Goal: Complete application form: Complete application form

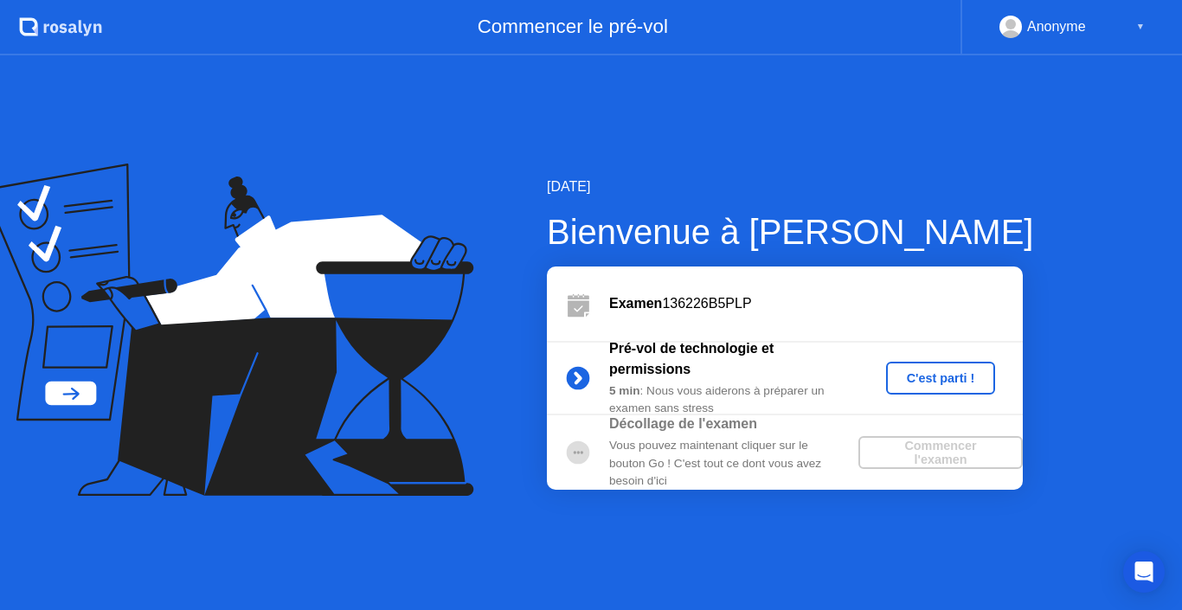
click at [934, 457] on div "Commencer l'examen" at bounding box center [940, 453] width 151 height 28
click at [979, 440] on div "Commencer l'examen" at bounding box center [940, 453] width 151 height 28
click at [950, 373] on div "C'est parti !" at bounding box center [941, 378] width 96 height 14
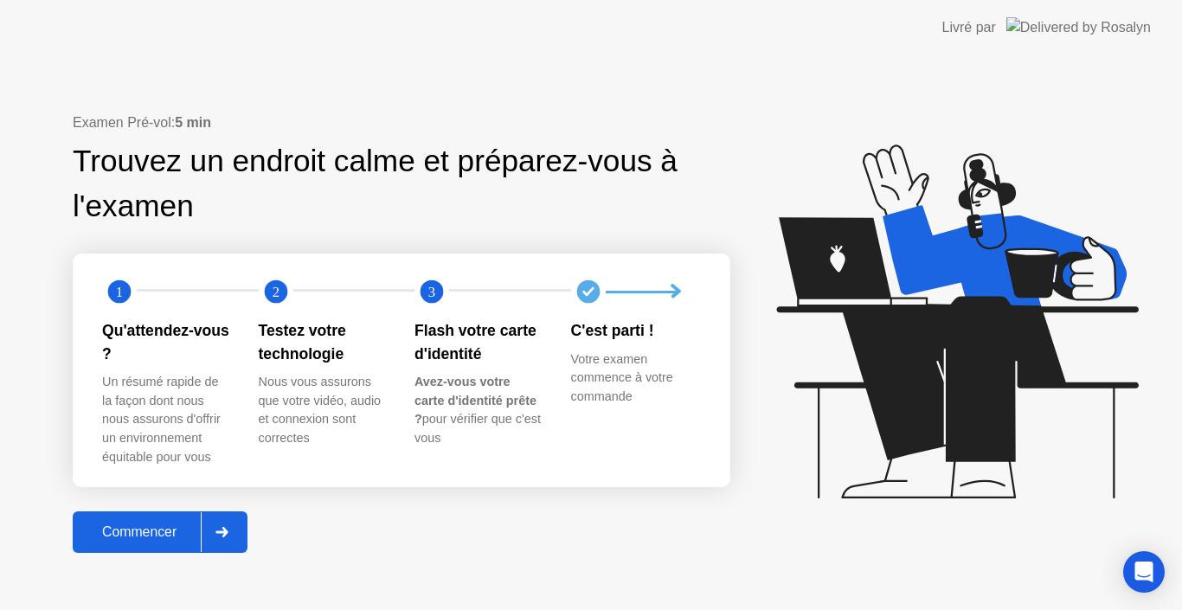
click at [146, 531] on div "Commencer" at bounding box center [139, 532] width 123 height 16
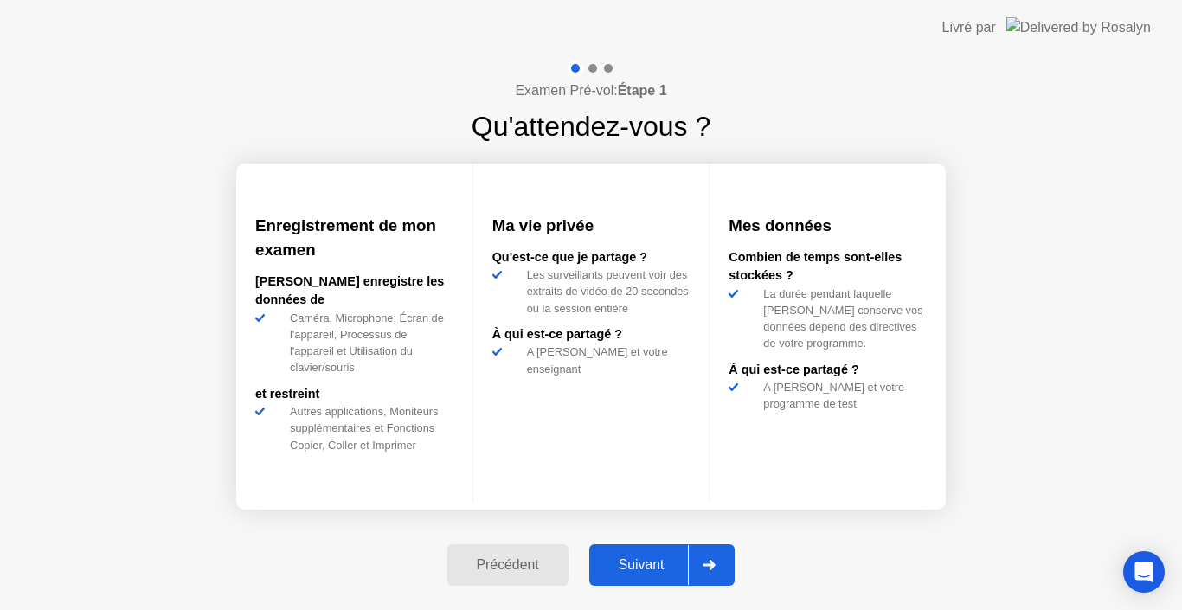
click at [660, 558] on div "Suivant" at bounding box center [641, 565] width 94 height 16
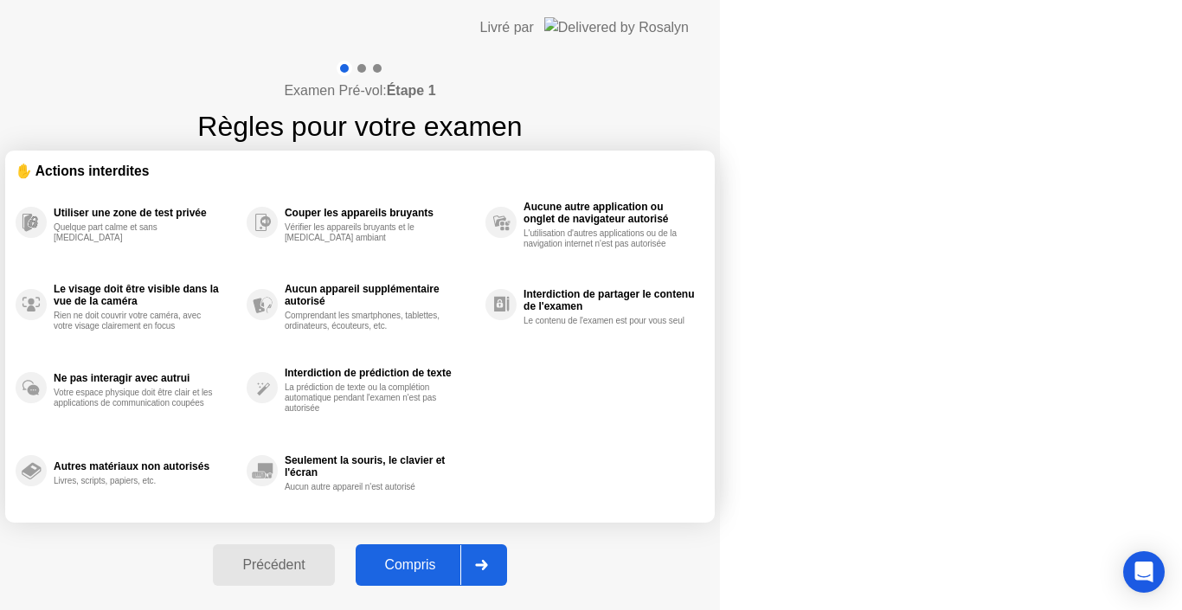
click at [460, 568] on div "Compris" at bounding box center [411, 565] width 100 height 16
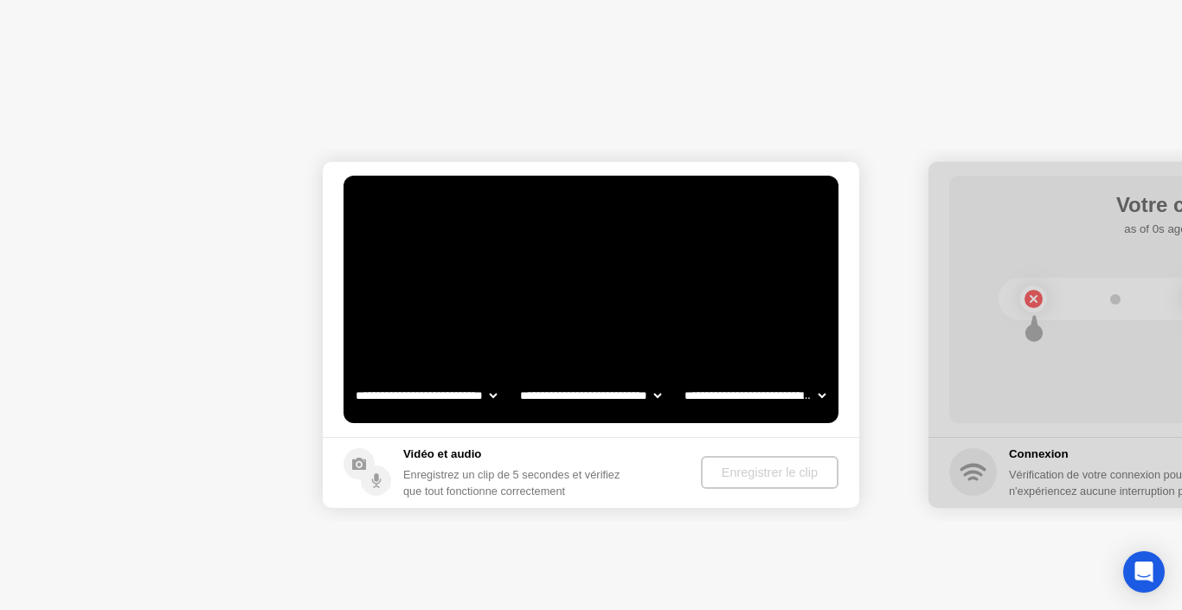
select select "**********"
select select "*******"
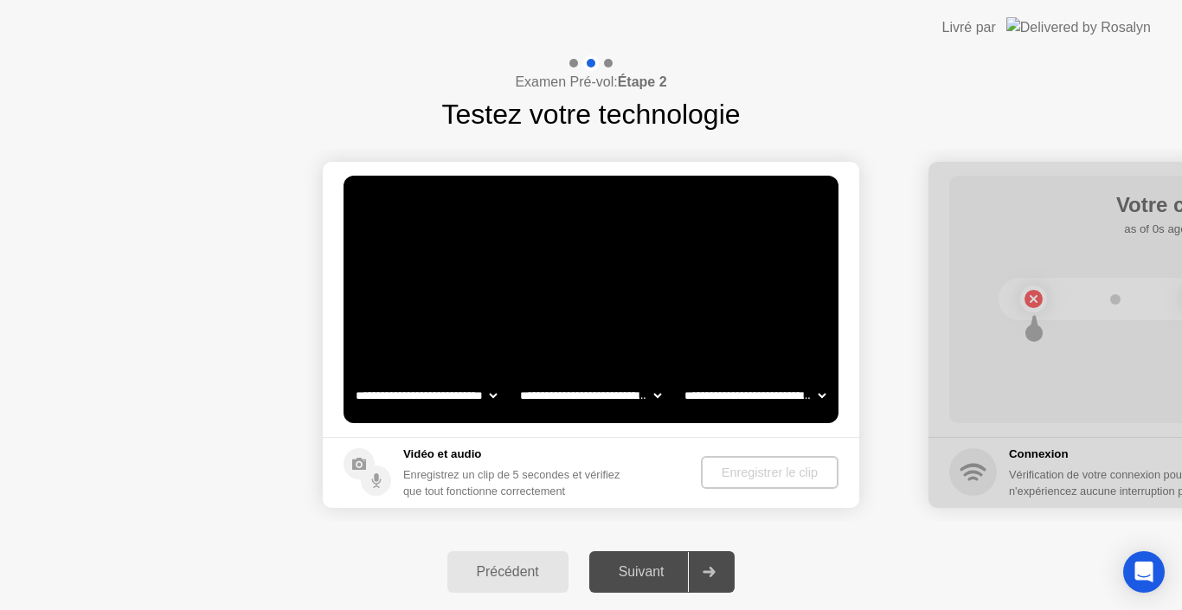
click at [744, 476] on div "Enregistrer le clip" at bounding box center [770, 473] width 124 height 14
click at [376, 481] on icon at bounding box center [376, 477] width 4 height 9
click at [357, 466] on icon at bounding box center [359, 464] width 14 height 12
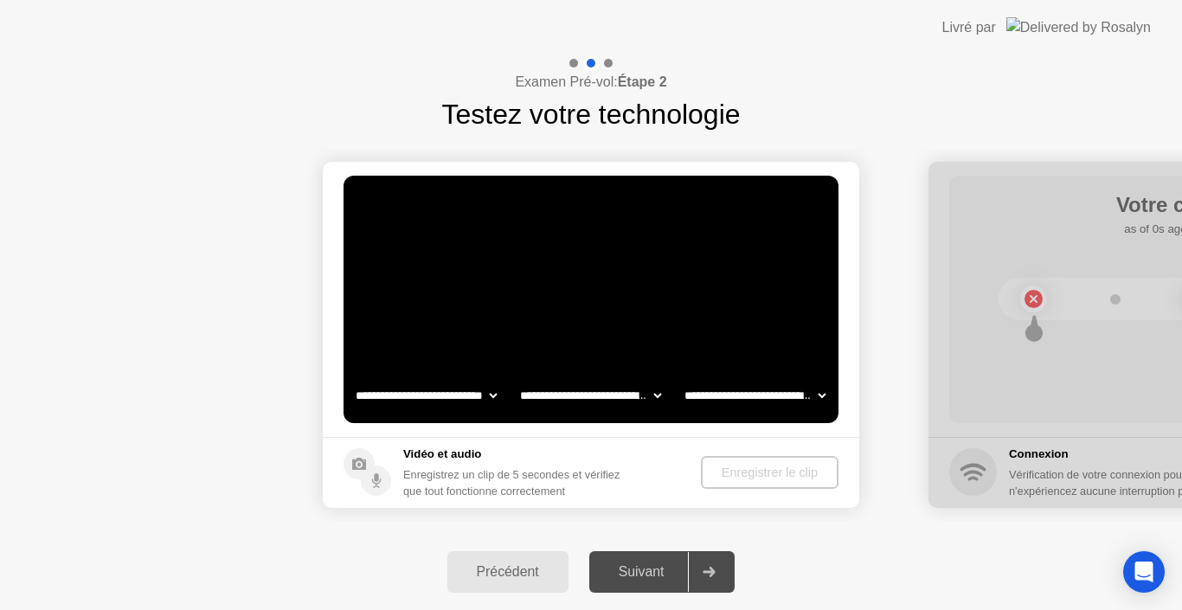
click at [357, 466] on icon at bounding box center [359, 464] width 14 height 12
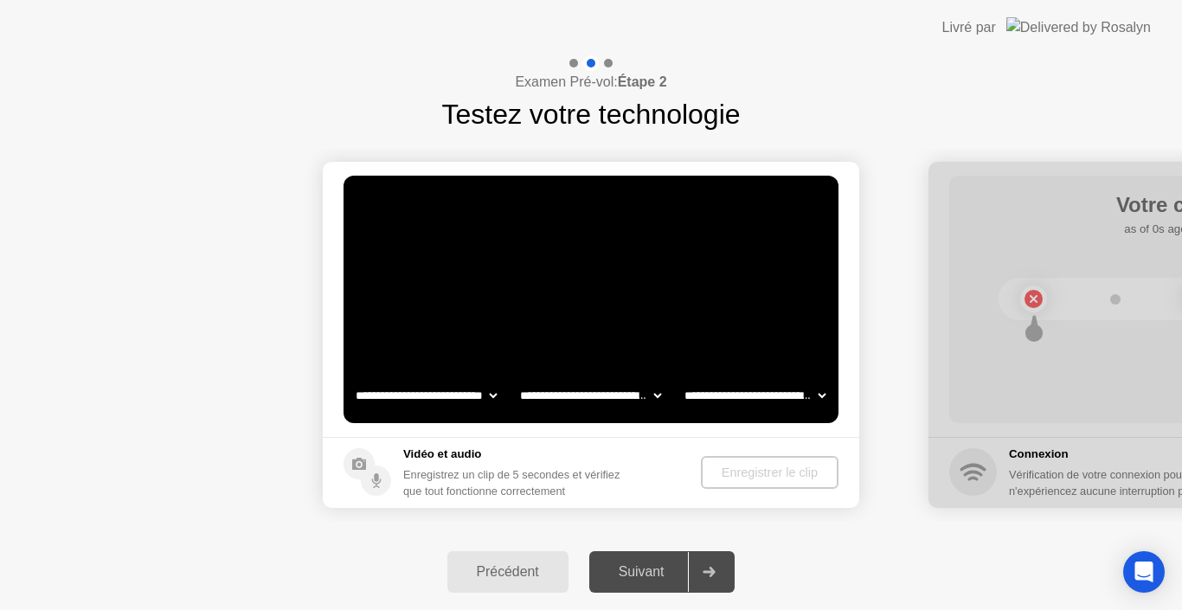
click at [357, 466] on icon at bounding box center [359, 464] width 14 height 12
click at [363, 470] on icon at bounding box center [359, 464] width 14 height 12
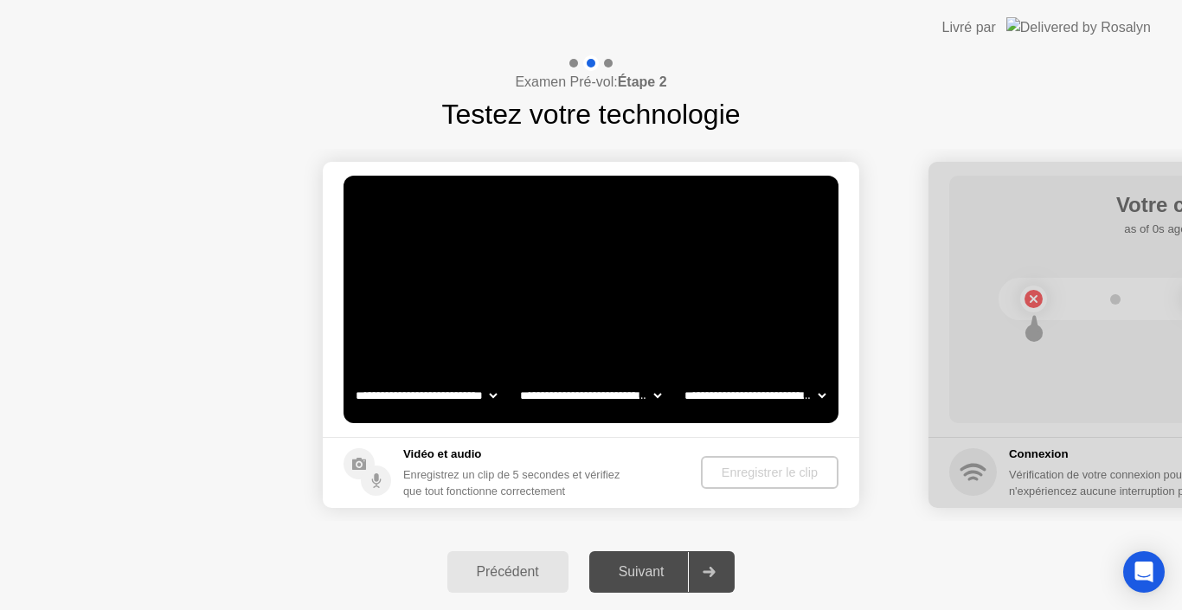
click at [374, 478] on circle at bounding box center [376, 481] width 30 height 30
click at [498, 392] on select "**********" at bounding box center [426, 395] width 148 height 35
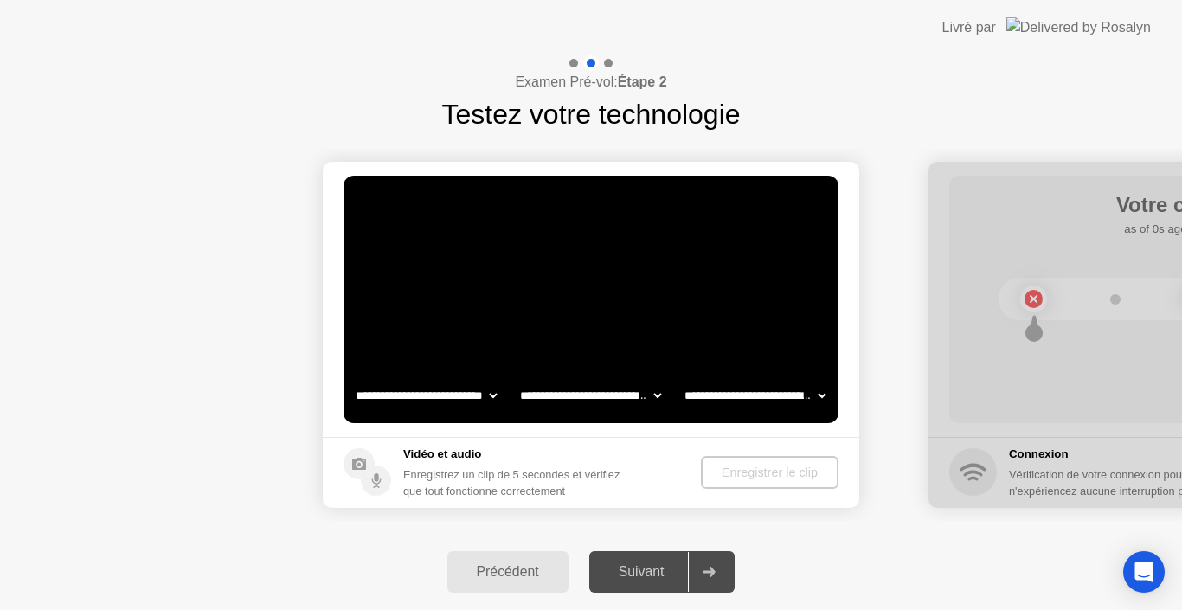
click at [352, 378] on select "**********" at bounding box center [426, 395] width 148 height 35
click at [493, 397] on select "**********" at bounding box center [426, 395] width 148 height 35
click at [352, 378] on select "**********" at bounding box center [426, 395] width 148 height 35
click at [658, 400] on select "**********" at bounding box center [591, 395] width 148 height 35
click at [824, 395] on select "**********" at bounding box center [755, 395] width 148 height 35
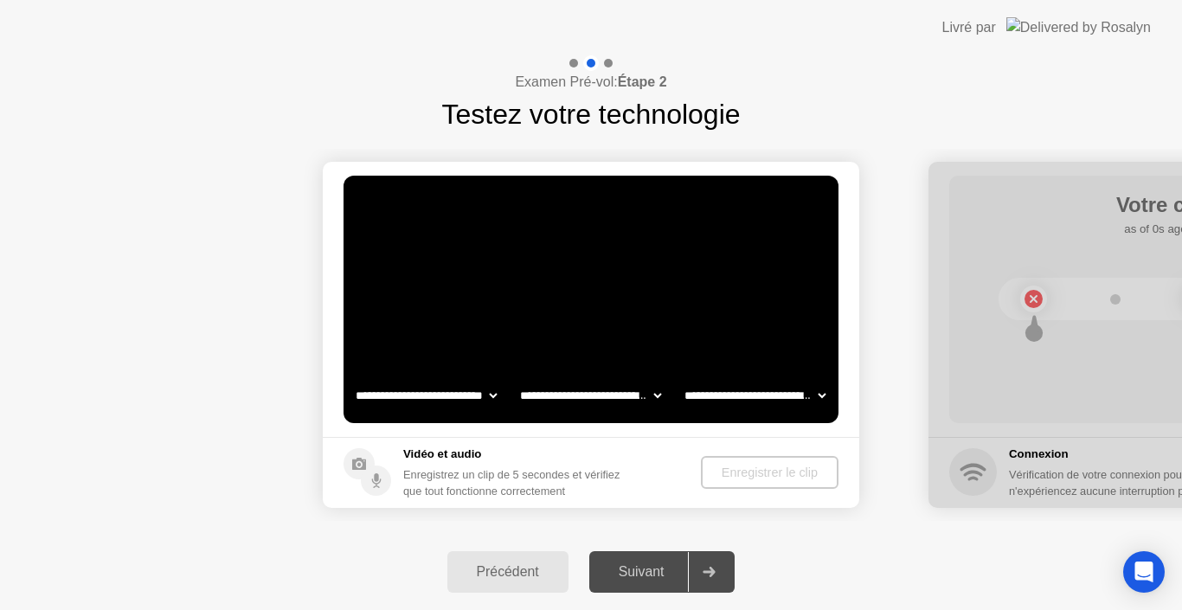
click at [430, 454] on h5 "Vidéo et audio" at bounding box center [518, 454] width 231 height 17
click at [430, 451] on h5 "Vidéo et audio" at bounding box center [518, 454] width 231 height 17
click at [363, 466] on icon at bounding box center [359, 464] width 14 height 12
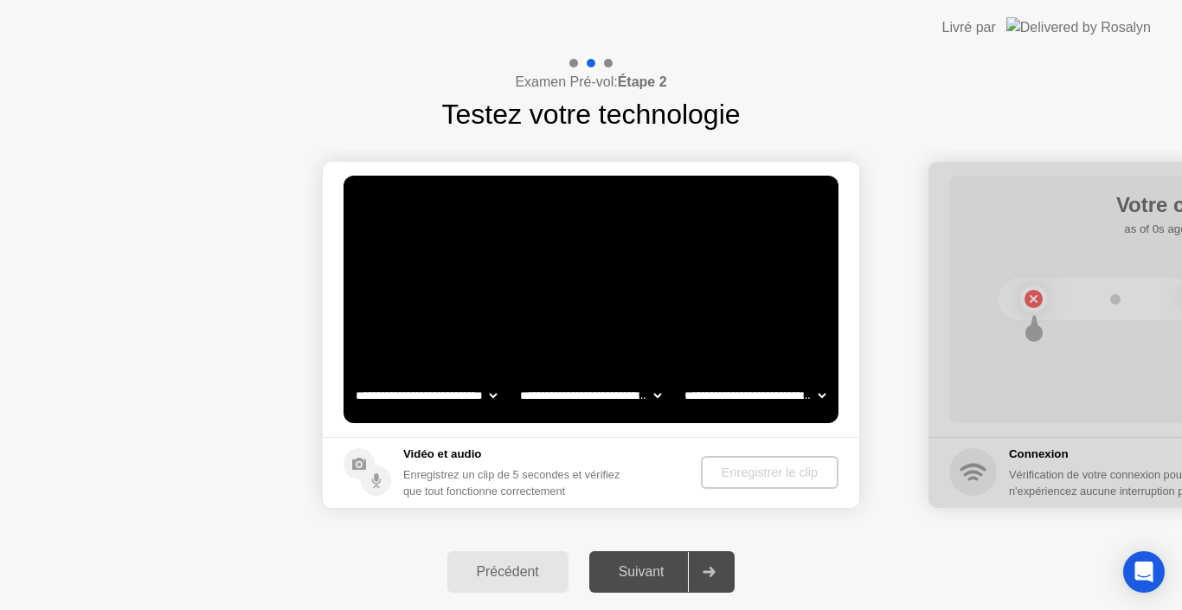
click at [363, 466] on icon at bounding box center [359, 464] width 14 height 12
click at [364, 466] on icon at bounding box center [359, 464] width 14 height 12
click at [1181, 601] on div "Précédent Suivant" at bounding box center [591, 572] width 1182 height 76
click at [735, 476] on div "Enregistrer le clip" at bounding box center [770, 473] width 124 height 14
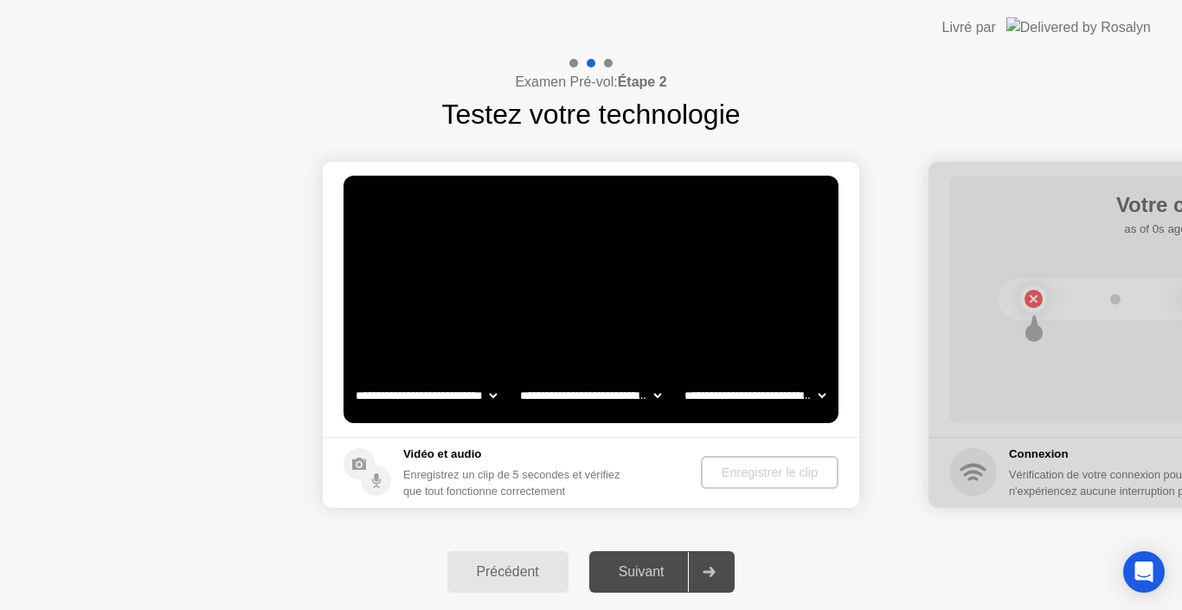
click at [735, 476] on div "Enregistrer le clip" at bounding box center [770, 473] width 124 height 14
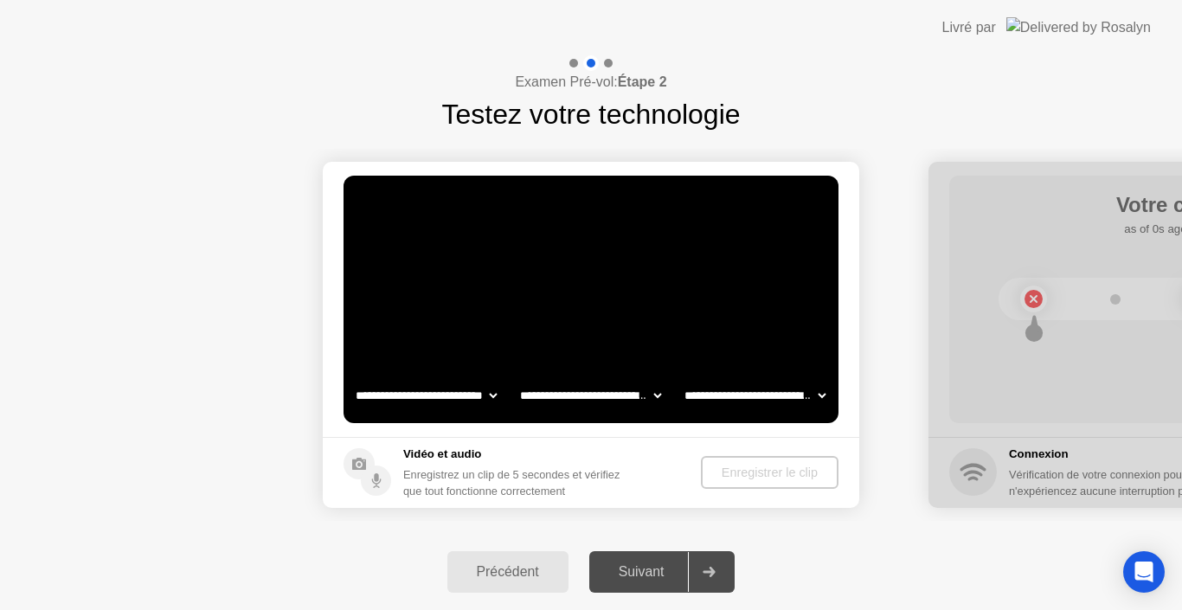
click at [735, 476] on div "Enregistrer le clip" at bounding box center [770, 473] width 124 height 14
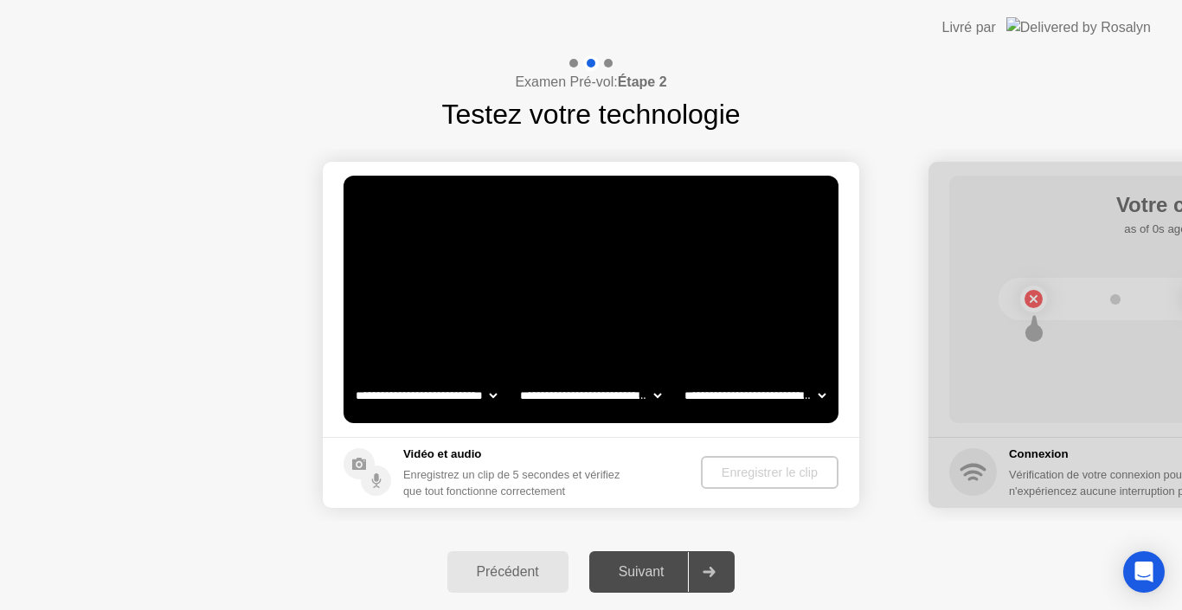
click at [735, 476] on div "Enregistrer le clip" at bounding box center [770, 473] width 124 height 14
click at [354, 459] on circle at bounding box center [359, 463] width 31 height 31
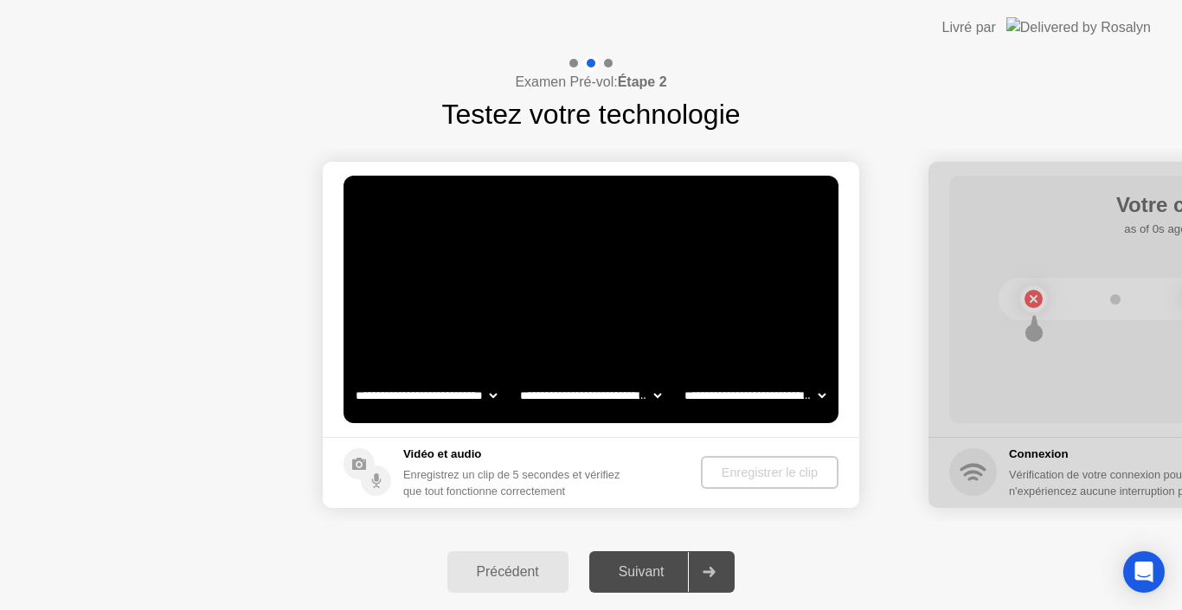
click at [354, 459] on circle at bounding box center [359, 463] width 31 height 31
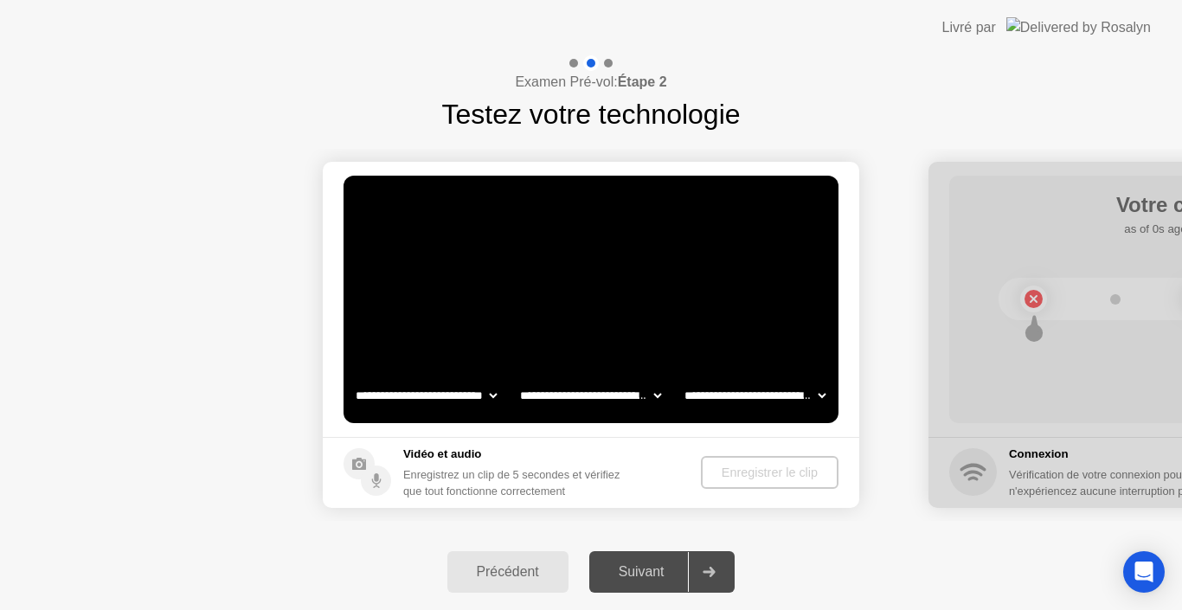
click at [354, 459] on circle at bounding box center [359, 463] width 31 height 31
drag, startPoint x: 354, startPoint y: 459, endPoint x: 381, endPoint y: 482, distance: 35.0
click at [381, 482] on icon at bounding box center [368, 472] width 48 height 48
click at [381, 482] on circle at bounding box center [376, 481] width 30 height 30
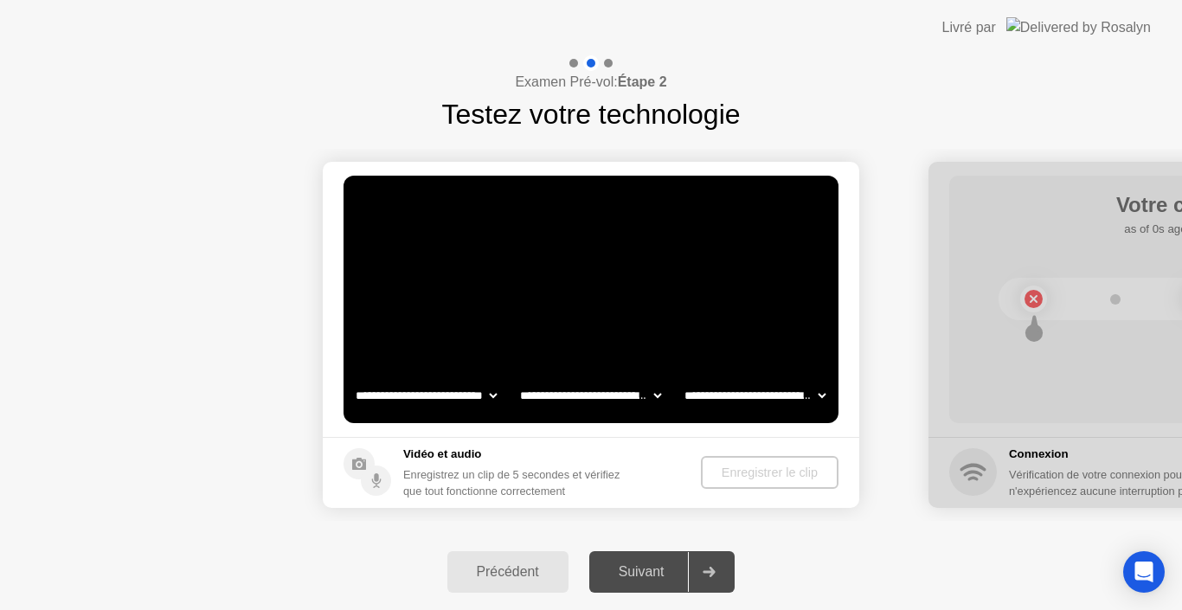
click at [381, 482] on circle at bounding box center [376, 481] width 30 height 30
click at [716, 571] on icon at bounding box center [709, 572] width 13 height 10
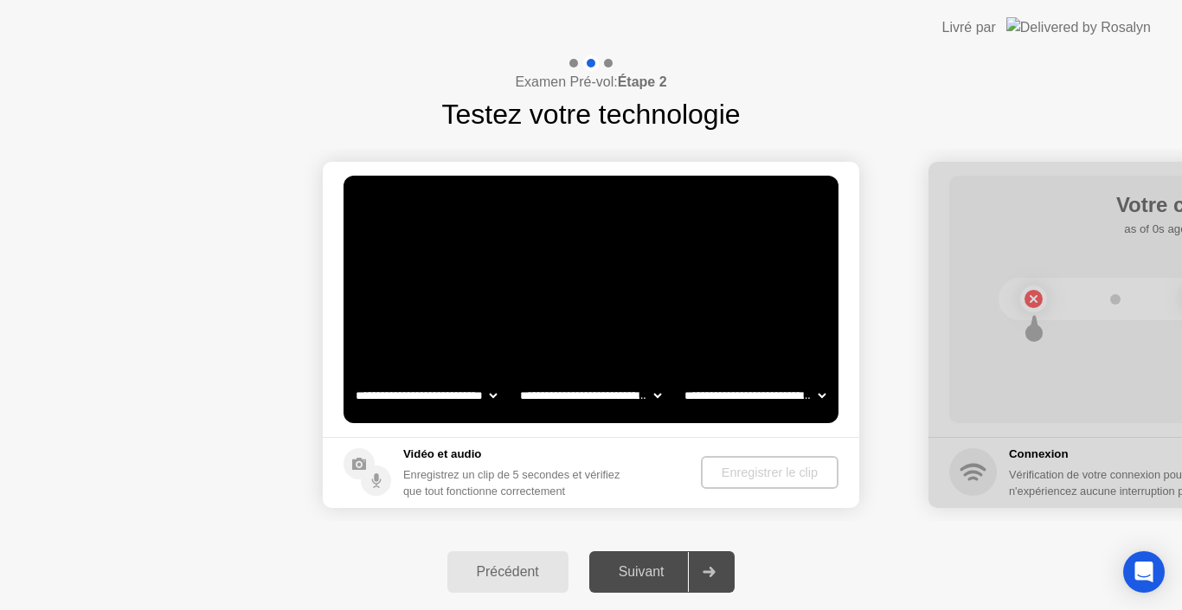
click at [716, 571] on icon at bounding box center [709, 572] width 13 height 10
click at [1035, 295] on div at bounding box center [1196, 335] width 536 height 346
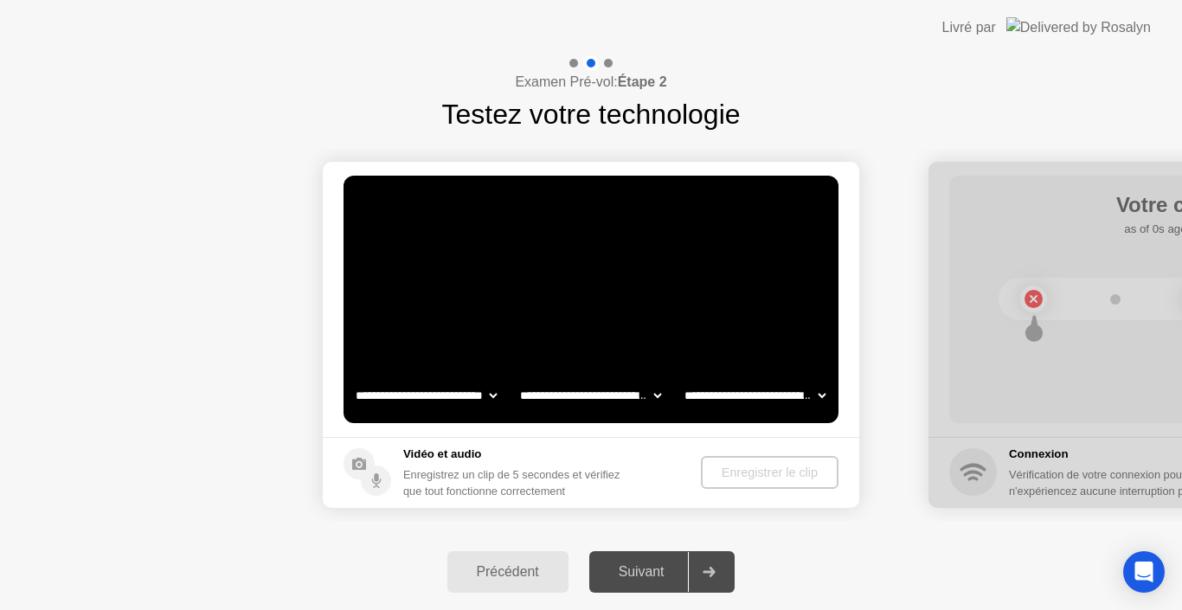
click at [822, 390] on select "**********" at bounding box center [755, 395] width 148 height 35
click at [697, 299] on video at bounding box center [591, 299] width 495 height 247
click at [363, 464] on icon at bounding box center [359, 464] width 14 height 12
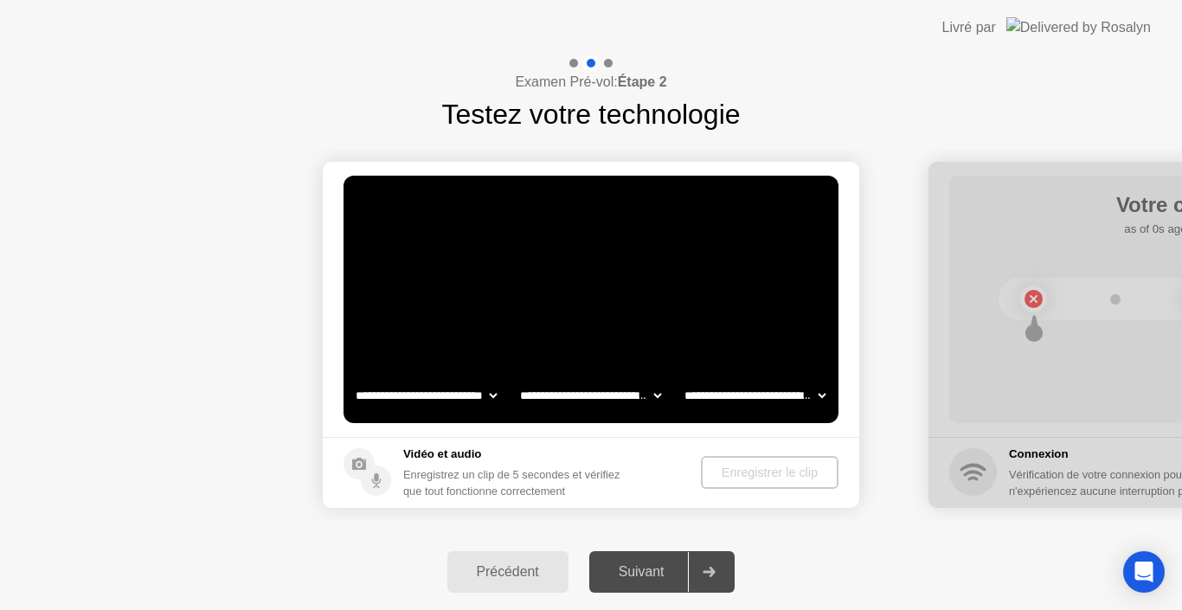
click at [363, 464] on icon at bounding box center [359, 464] width 14 height 12
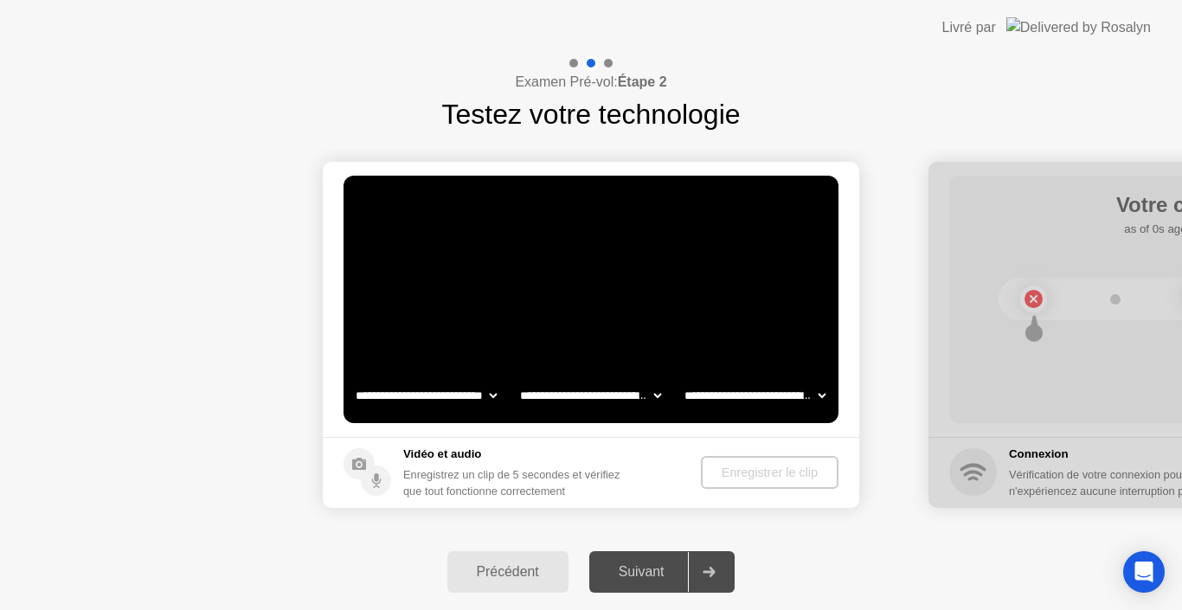
click at [491, 393] on select "**********" at bounding box center [426, 395] width 148 height 35
click at [352, 378] on select "**********" at bounding box center [426, 395] width 148 height 35
click at [611, 68] on div at bounding box center [591, 63] width 50 height 16
click at [610, 64] on div at bounding box center [608, 63] width 9 height 9
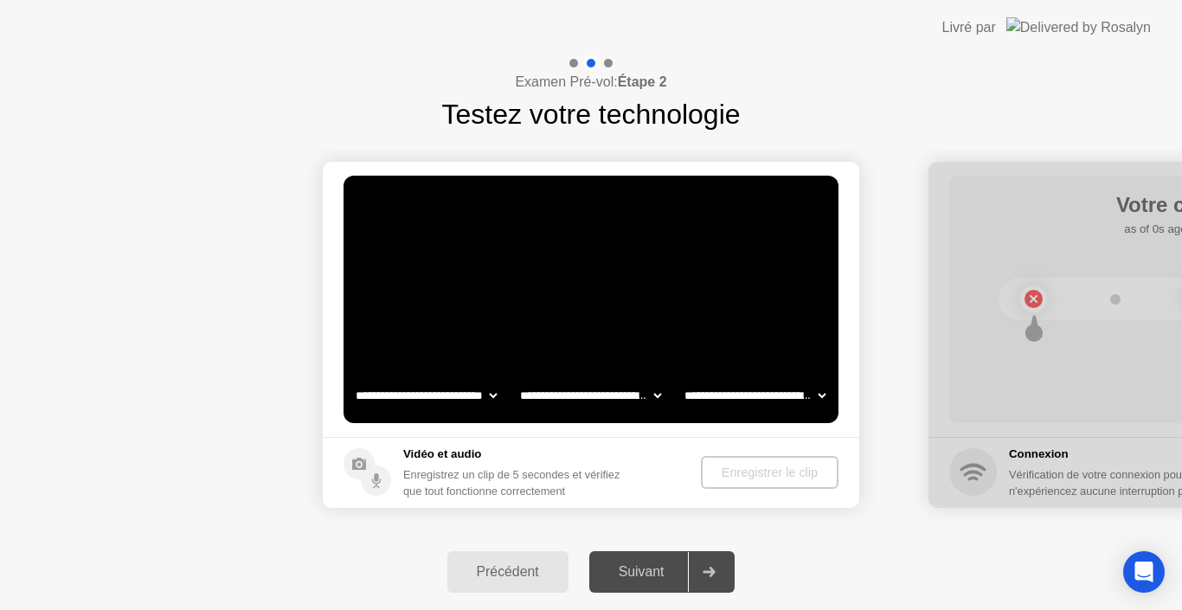
click at [610, 64] on div at bounding box center [608, 63] width 9 height 9
click at [356, 461] on icon at bounding box center [359, 464] width 14 height 12
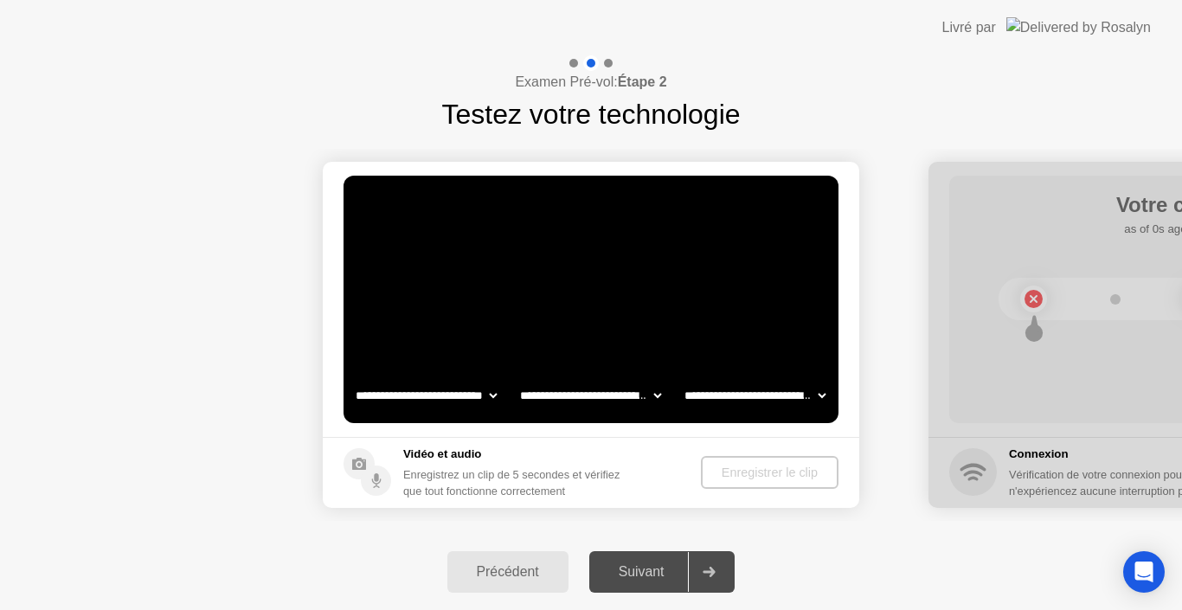
click at [356, 461] on icon at bounding box center [359, 464] width 14 height 12
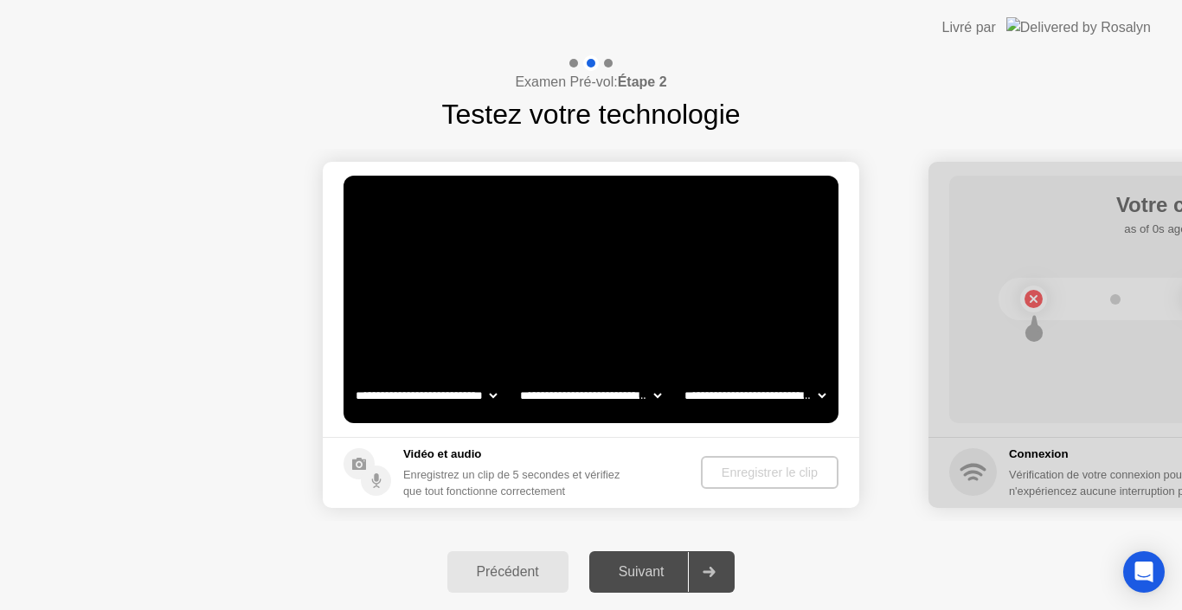
click at [356, 461] on icon at bounding box center [359, 464] width 14 height 12
click at [817, 394] on select "**********" at bounding box center [755, 395] width 148 height 35
click at [374, 485] on circle at bounding box center [376, 481] width 30 height 30
click at [499, 395] on select "**********" at bounding box center [426, 395] width 148 height 35
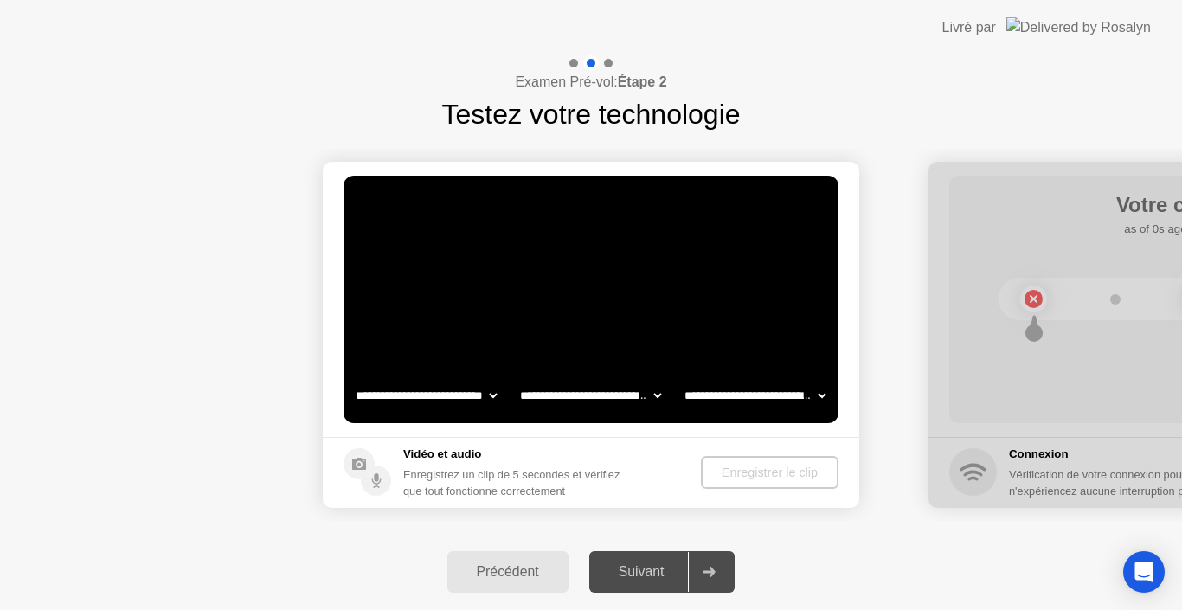
click at [352, 378] on select "**********" at bounding box center [426, 395] width 148 height 35
click at [459, 453] on h5 "Vidéo et audio" at bounding box center [518, 454] width 231 height 17
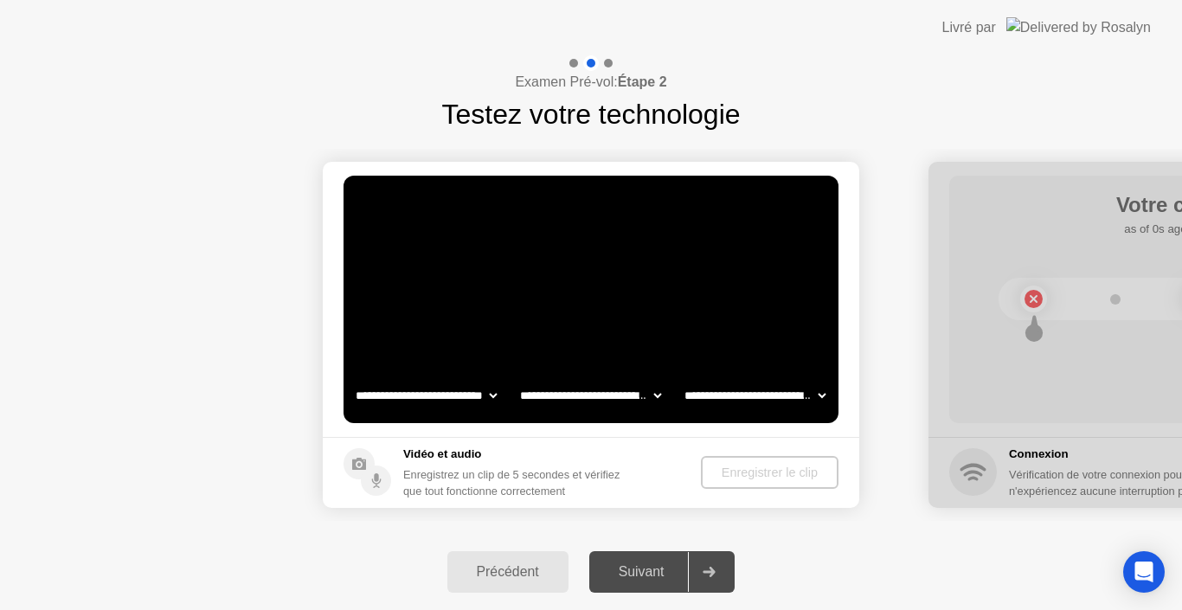
click at [577, 249] on video at bounding box center [591, 299] width 495 height 247
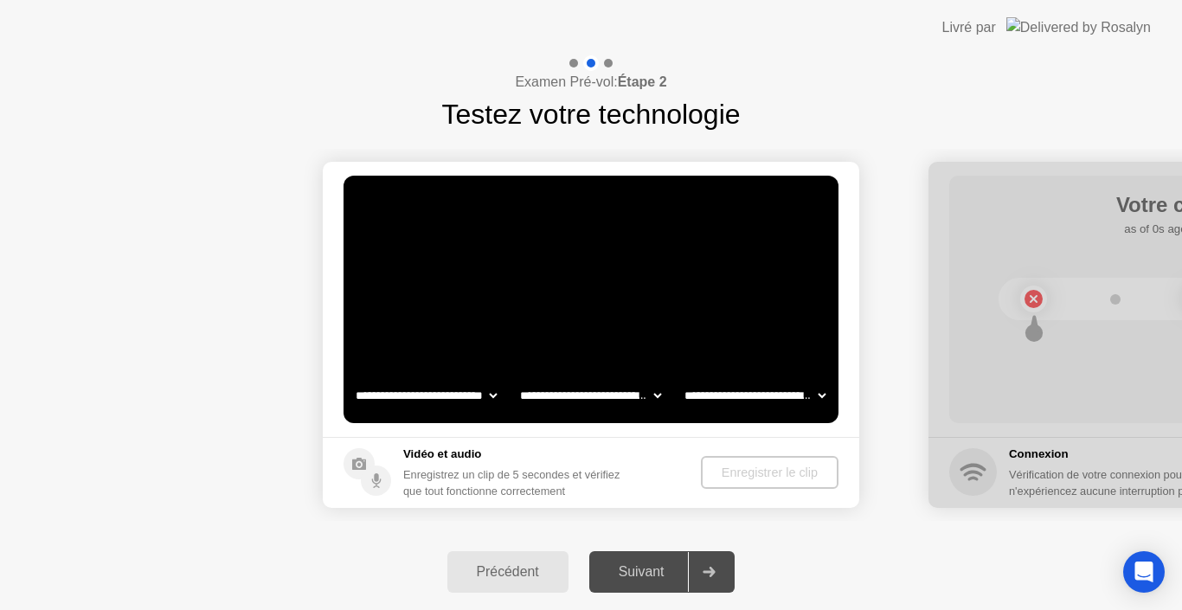
click at [577, 249] on video at bounding box center [591, 299] width 495 height 247
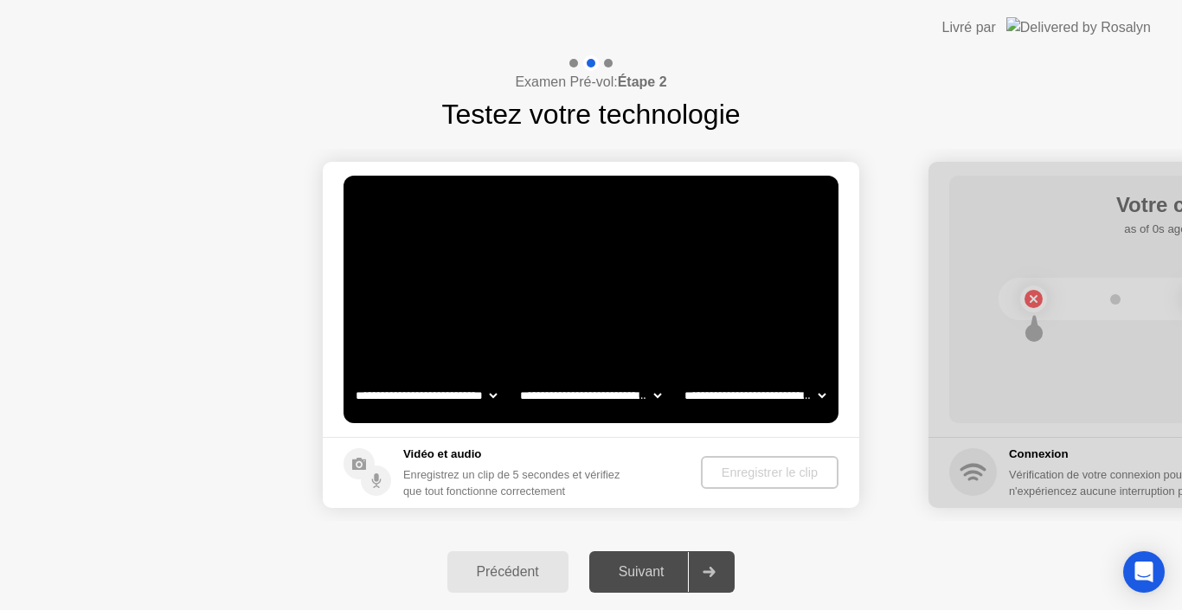
click at [577, 249] on video at bounding box center [591, 299] width 495 height 247
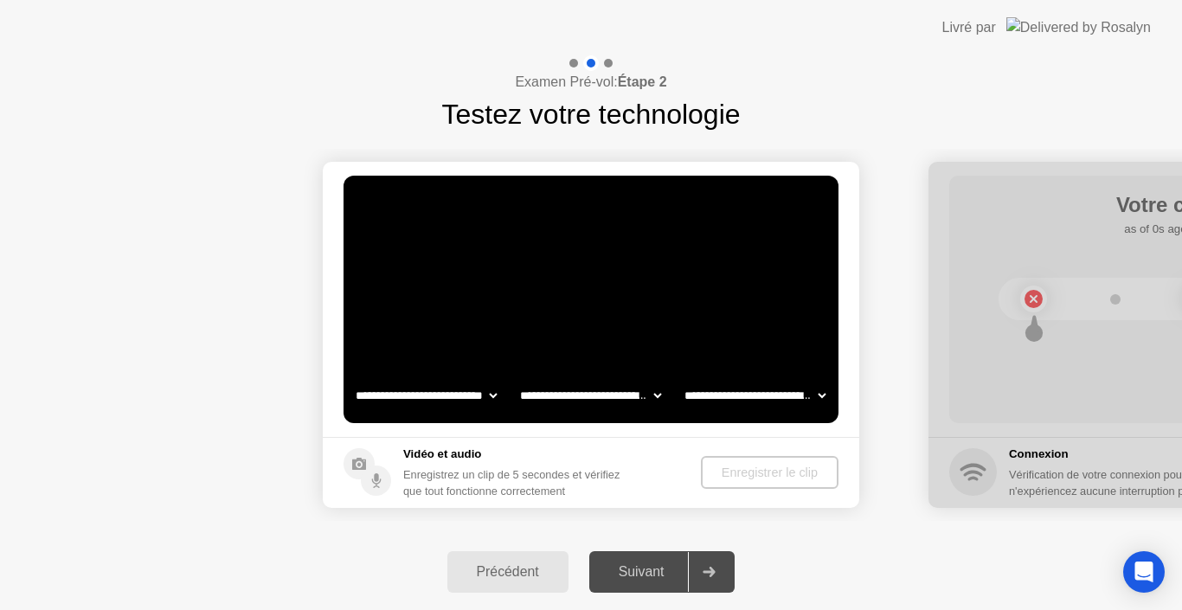
drag, startPoint x: 577, startPoint y: 249, endPoint x: 922, endPoint y: 379, distance: 368.8
click at [1134, 578] on icon "Open Intercom Messenger" at bounding box center [1144, 572] width 22 height 22
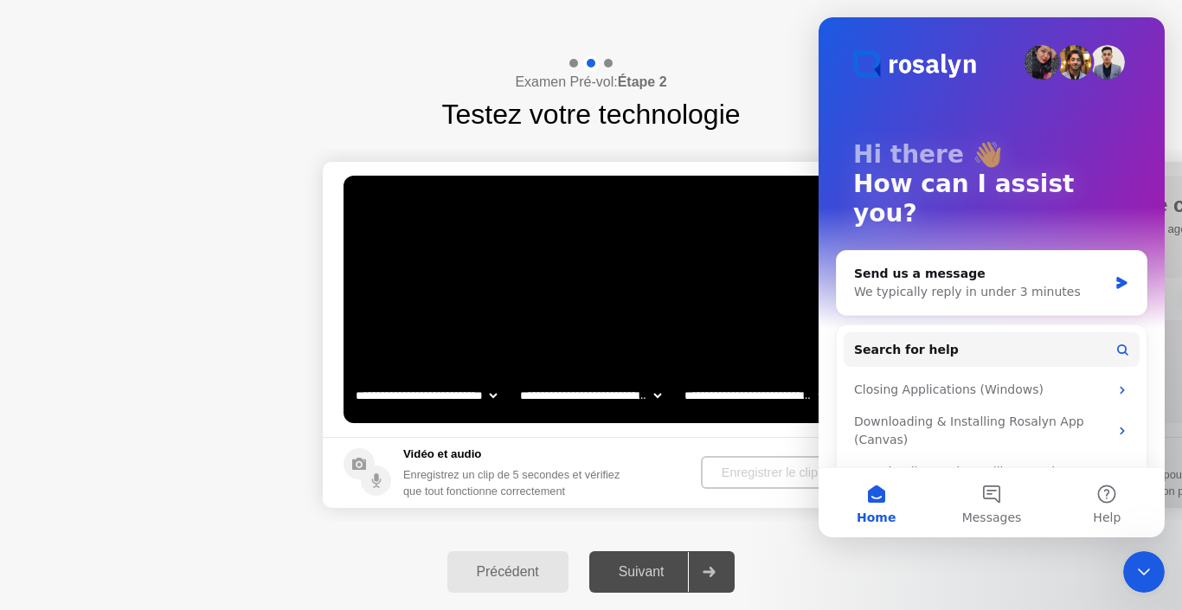
click at [1151, 562] on icon "Close Intercom Messenger" at bounding box center [1144, 572] width 21 height 21
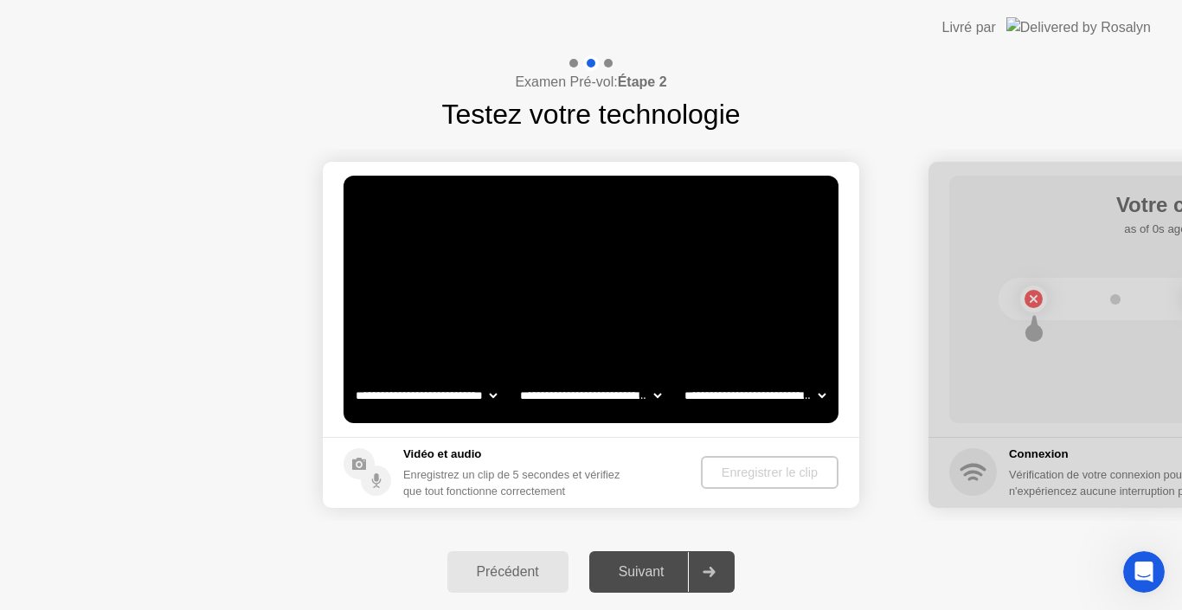
click at [363, 463] on icon at bounding box center [359, 464] width 14 height 12
click at [541, 395] on select "**********" at bounding box center [591, 395] width 148 height 35
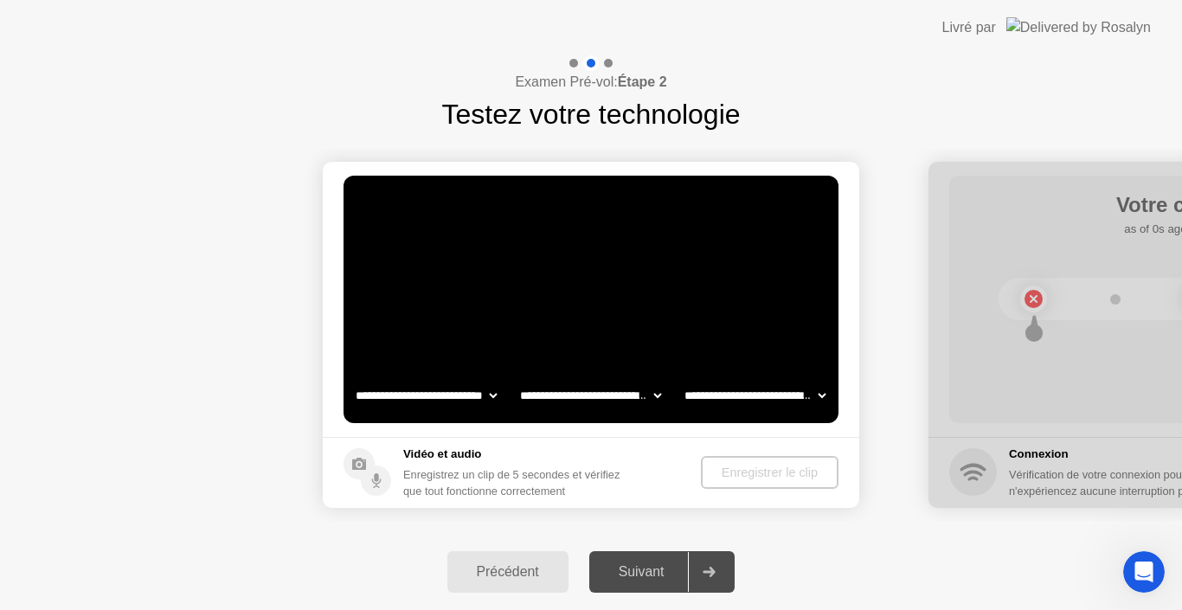
select select "**********"
click at [517, 378] on select "**********" at bounding box center [591, 395] width 148 height 35
click at [815, 393] on select "**********" at bounding box center [755, 395] width 148 height 35
select select "**********"
click at [681, 378] on select "**********" at bounding box center [755, 395] width 148 height 35
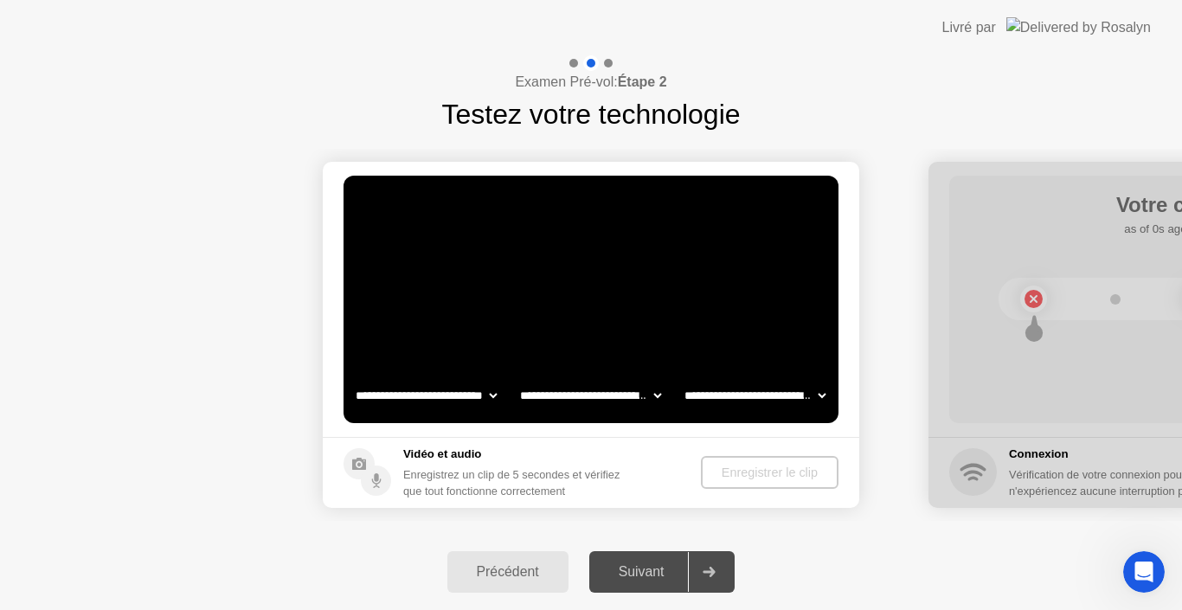
click at [602, 338] on video at bounding box center [591, 299] width 495 height 247
click at [809, 472] on div "Enregistrer le clip" at bounding box center [771, 473] width 124 height 14
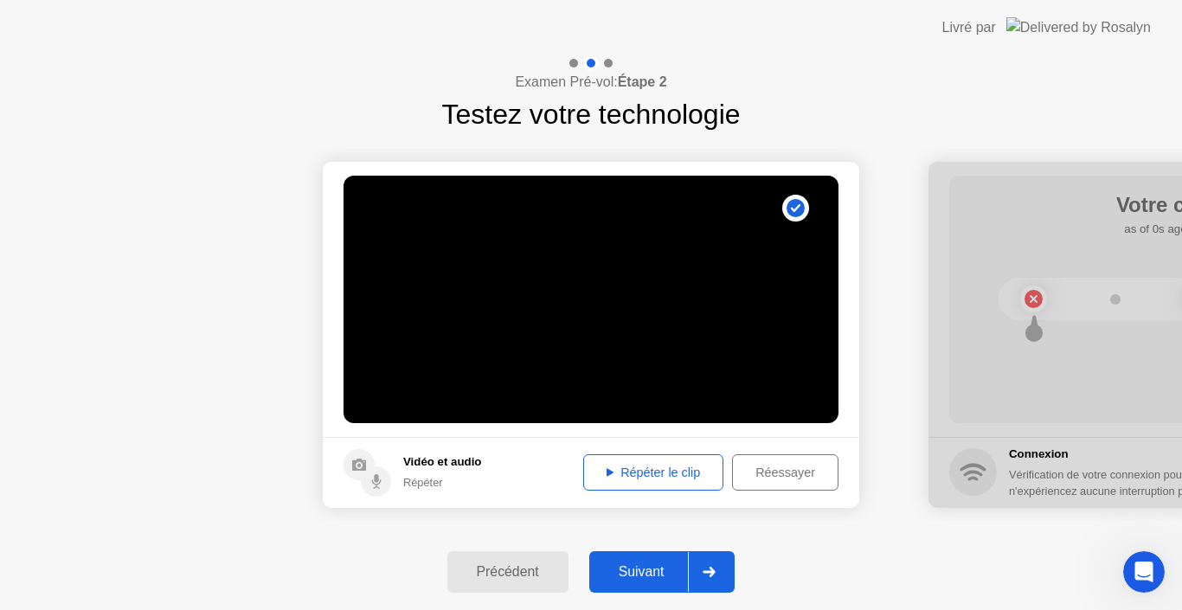
click at [650, 474] on div "Répéter le clip" at bounding box center [653, 473] width 128 height 14
click at [774, 466] on div "Réessayer" at bounding box center [785, 473] width 94 height 14
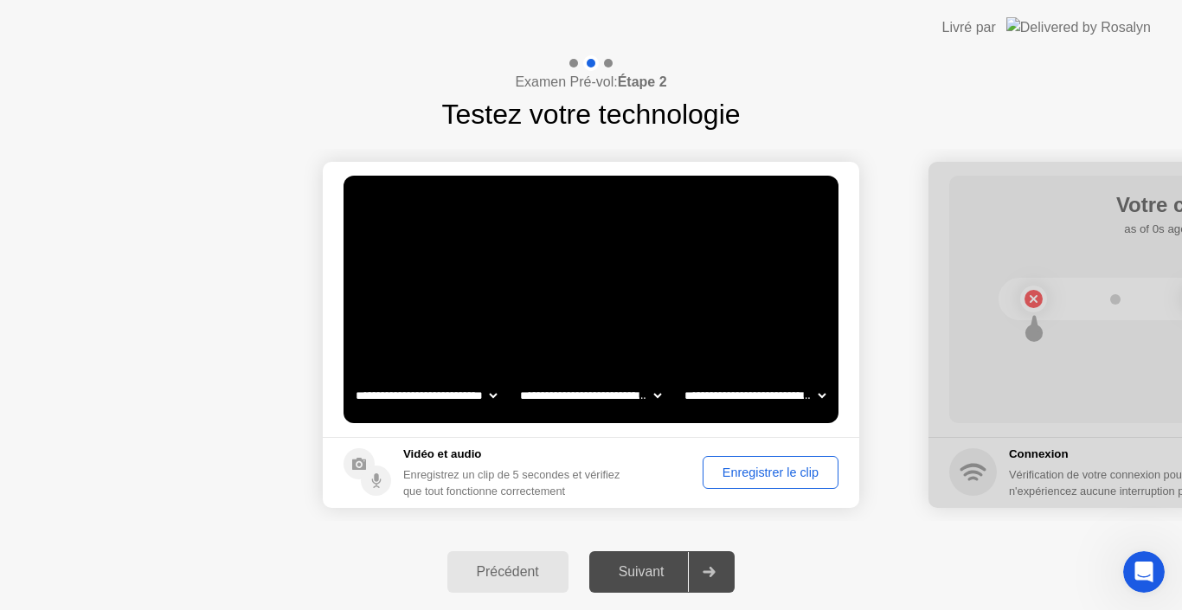
click at [774, 466] on div "Enregistrer le clip" at bounding box center [771, 473] width 124 height 14
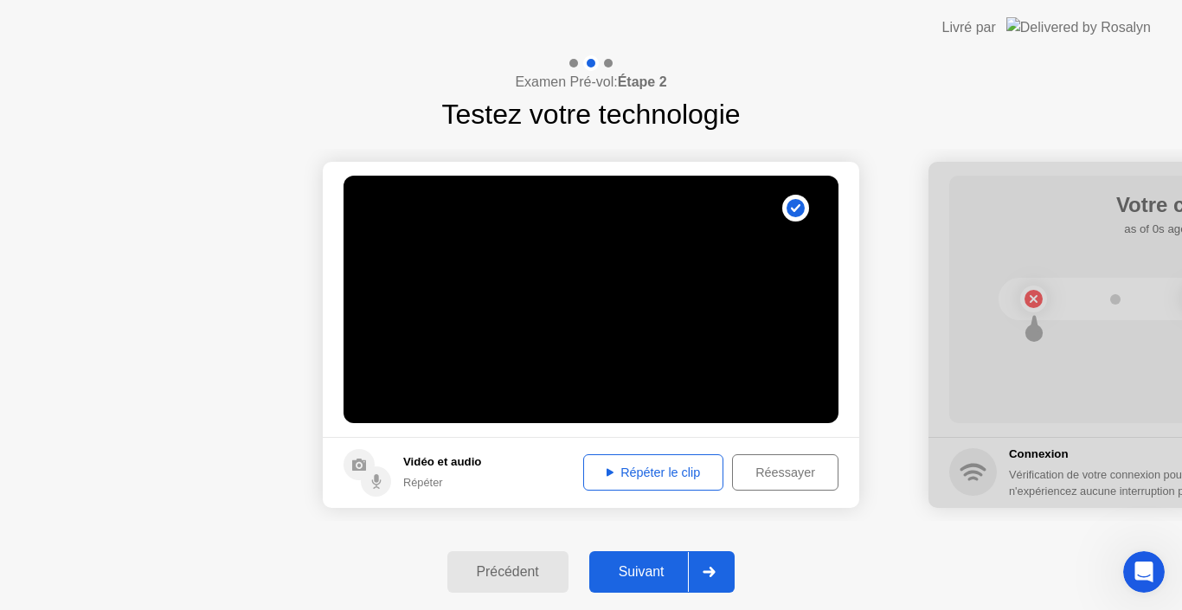
click at [665, 467] on div "Répéter le clip" at bounding box center [653, 473] width 128 height 14
click at [759, 466] on div "Réessayer" at bounding box center [785, 473] width 94 height 14
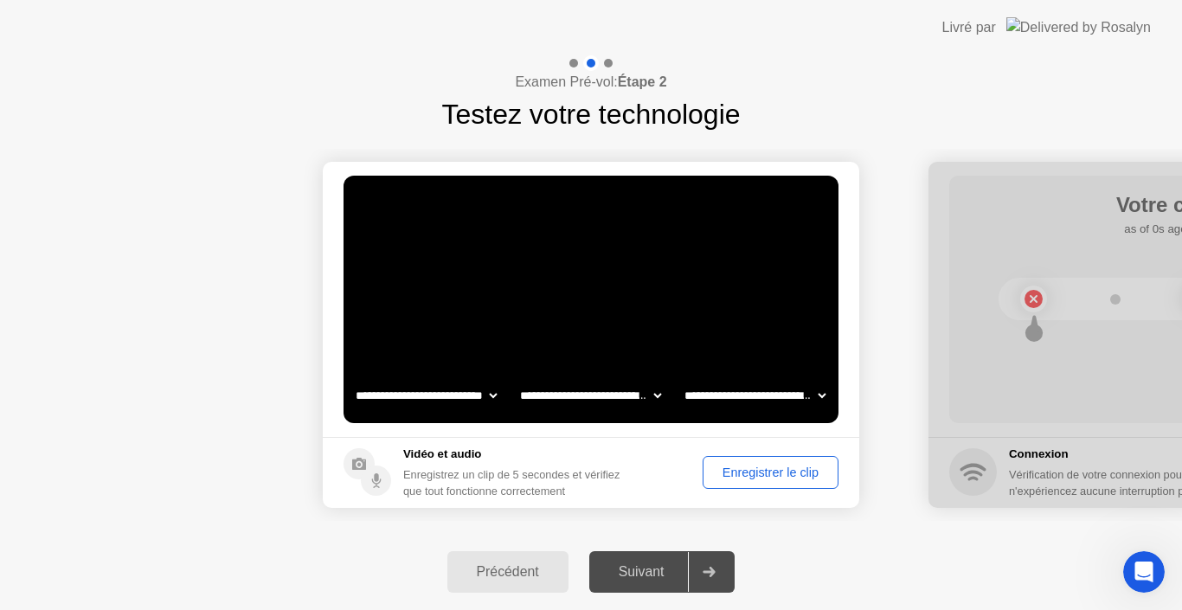
click at [759, 466] on div "Enregistrer le clip" at bounding box center [771, 473] width 124 height 14
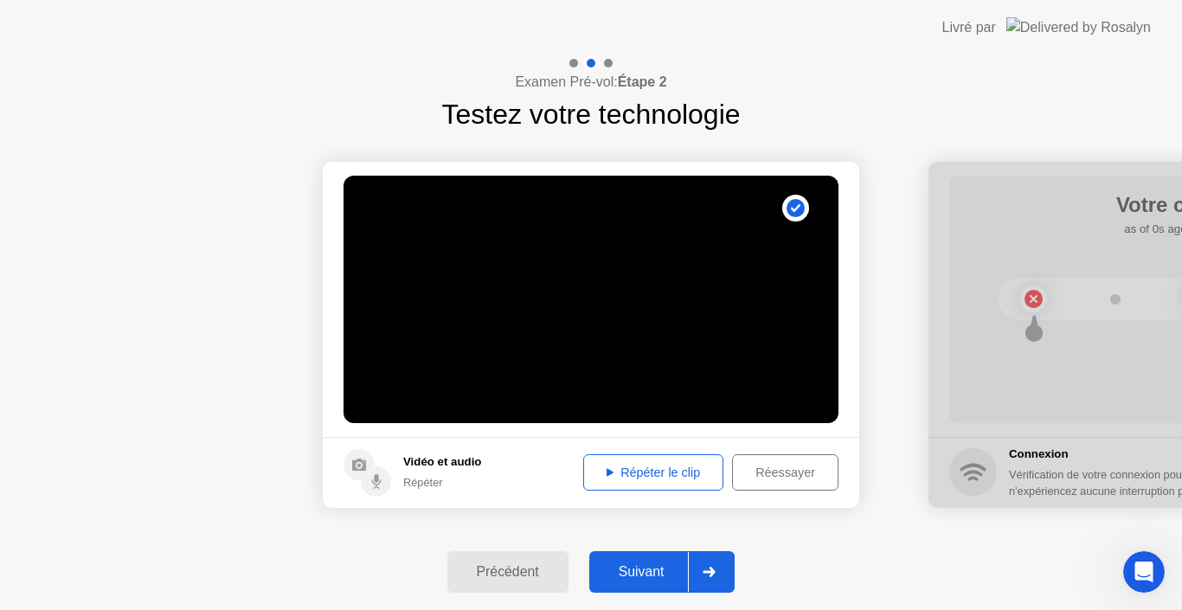
click at [681, 471] on div "Répéter le clip" at bounding box center [653, 473] width 128 height 14
click at [762, 473] on div "Réessayer" at bounding box center [785, 473] width 94 height 14
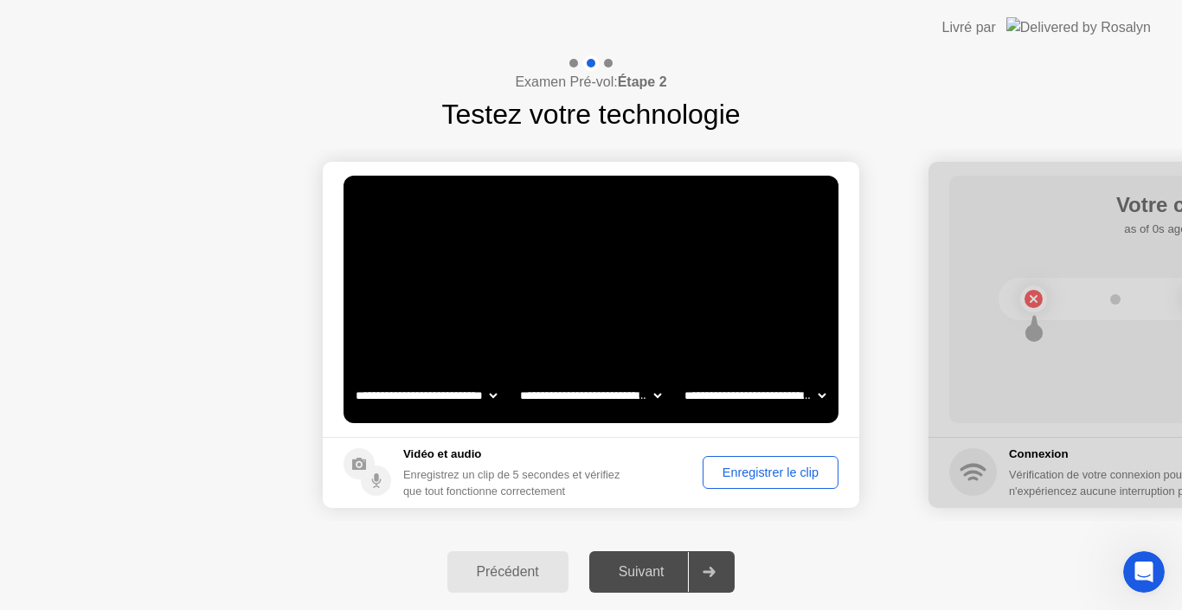
click at [652, 392] on select "**********" at bounding box center [591, 395] width 148 height 35
select select "*******"
click at [517, 378] on select "**********" at bounding box center [591, 395] width 148 height 35
click at [816, 391] on select "**********" at bounding box center [755, 395] width 148 height 35
select select "*******"
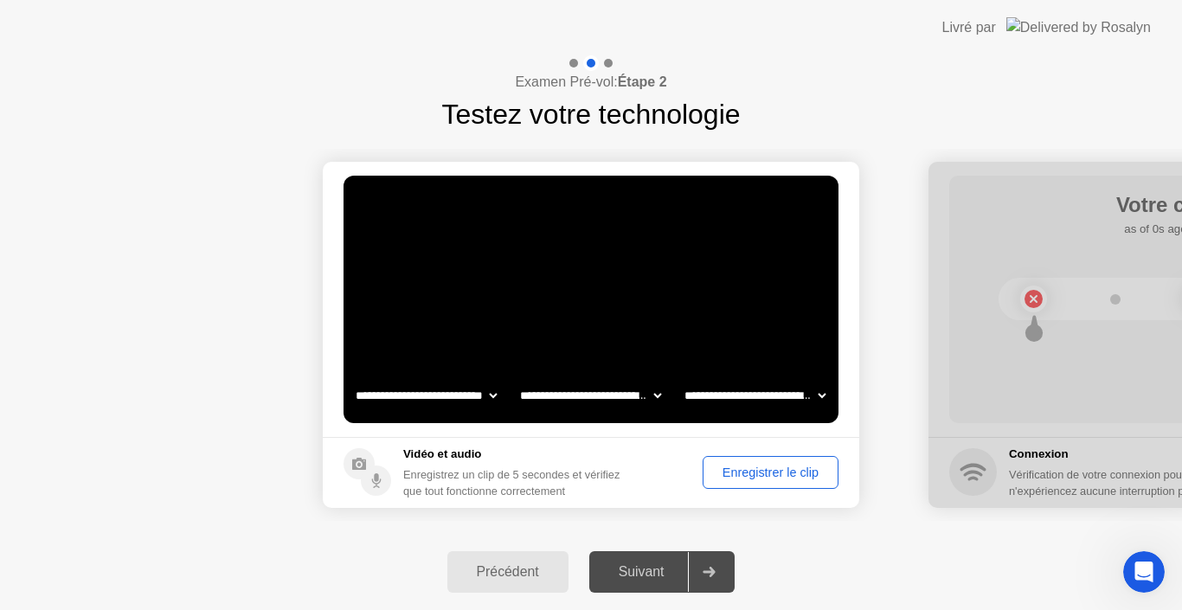
click at [681, 378] on select "**********" at bounding box center [755, 395] width 148 height 35
click at [767, 471] on div "Enregistrer le clip" at bounding box center [771, 473] width 124 height 14
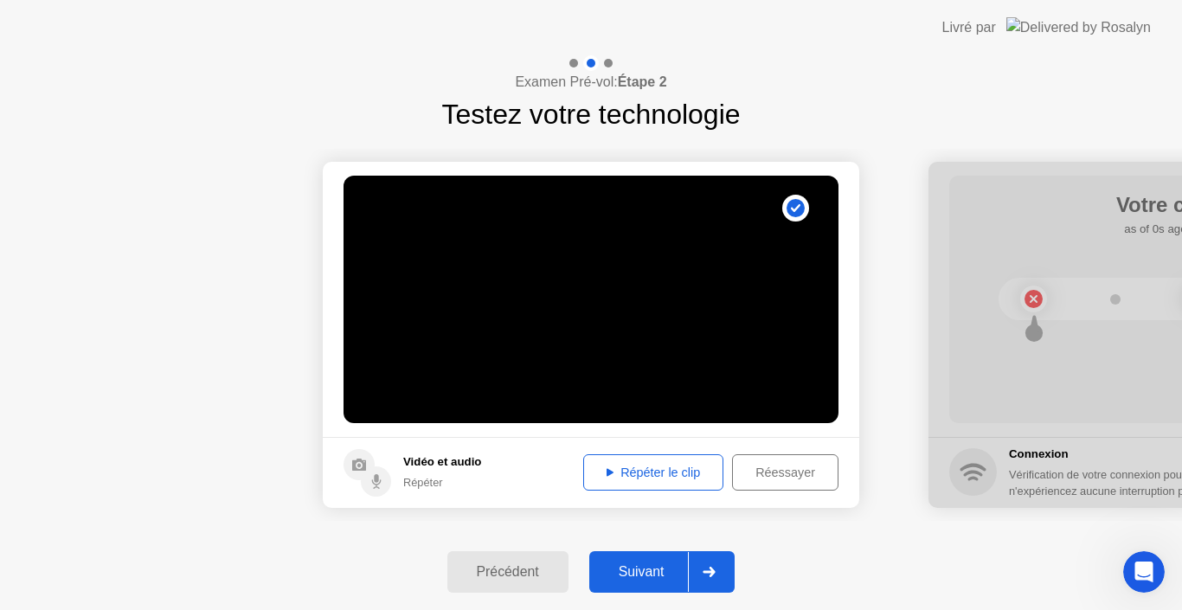
click at [662, 468] on div "Répéter le clip" at bounding box center [653, 473] width 128 height 14
click at [763, 473] on div "Réessayer" at bounding box center [785, 473] width 94 height 14
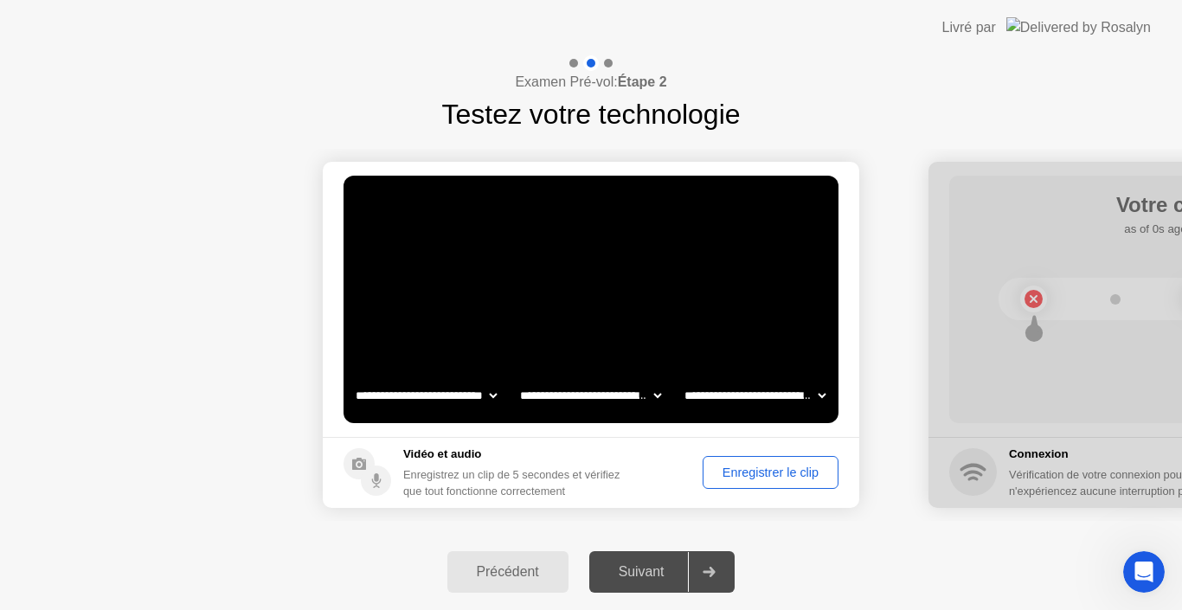
click at [763, 473] on div "Enregistrer le clip" at bounding box center [771, 473] width 124 height 14
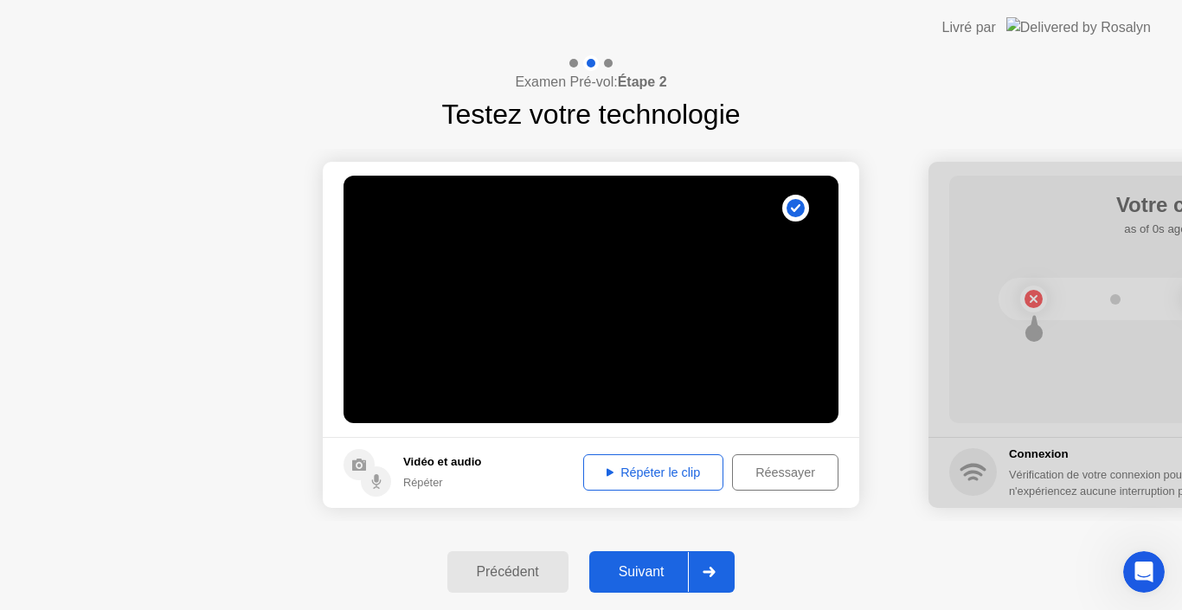
click at [678, 475] on div "Répéter le clip" at bounding box center [653, 473] width 128 height 14
click at [813, 473] on div "Réessayer" at bounding box center [785, 473] width 94 height 14
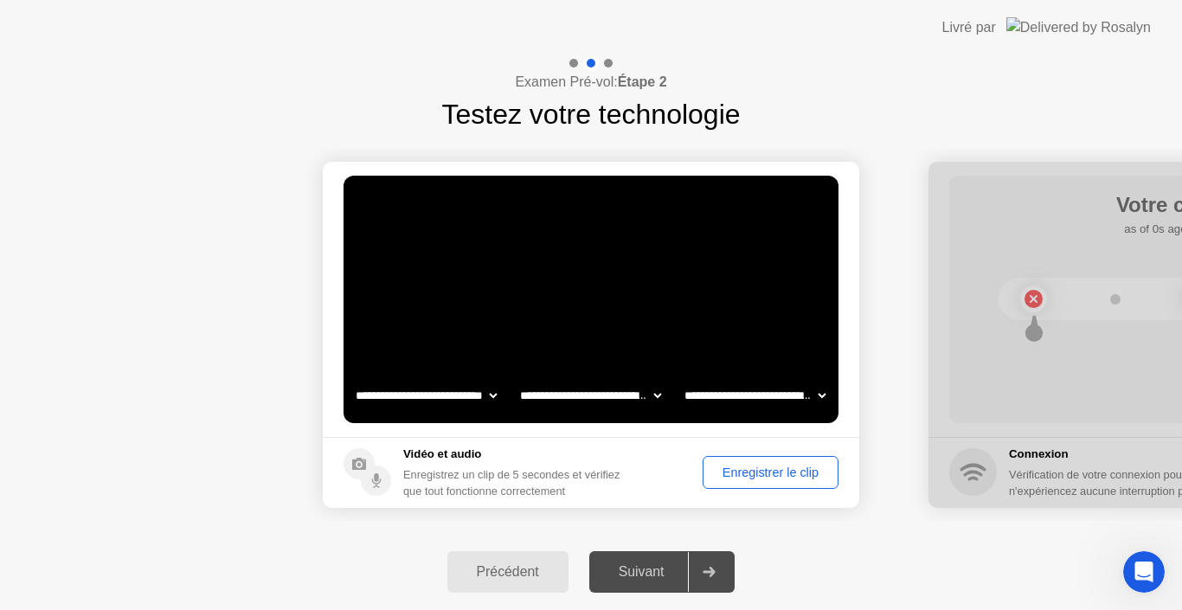
click at [813, 473] on div "Enregistrer le clip" at bounding box center [771, 473] width 124 height 14
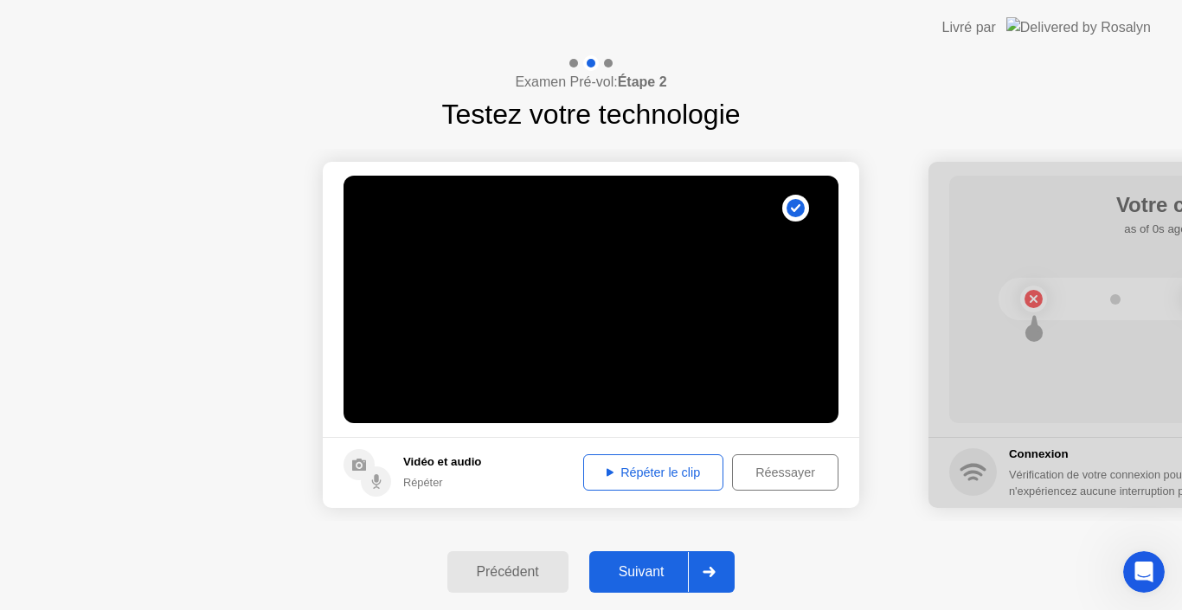
click at [670, 460] on button "Répéter le clip" at bounding box center [653, 472] width 140 height 36
click at [791, 478] on div "Réessayer" at bounding box center [785, 473] width 94 height 14
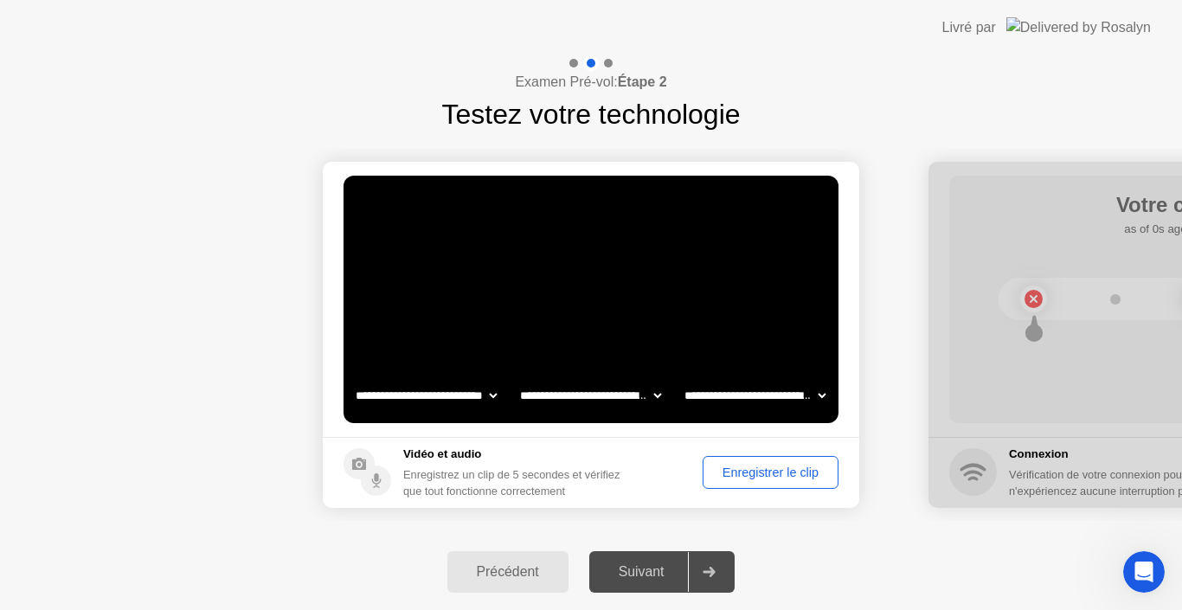
click at [791, 478] on div "Enregistrer le clip" at bounding box center [771, 473] width 124 height 14
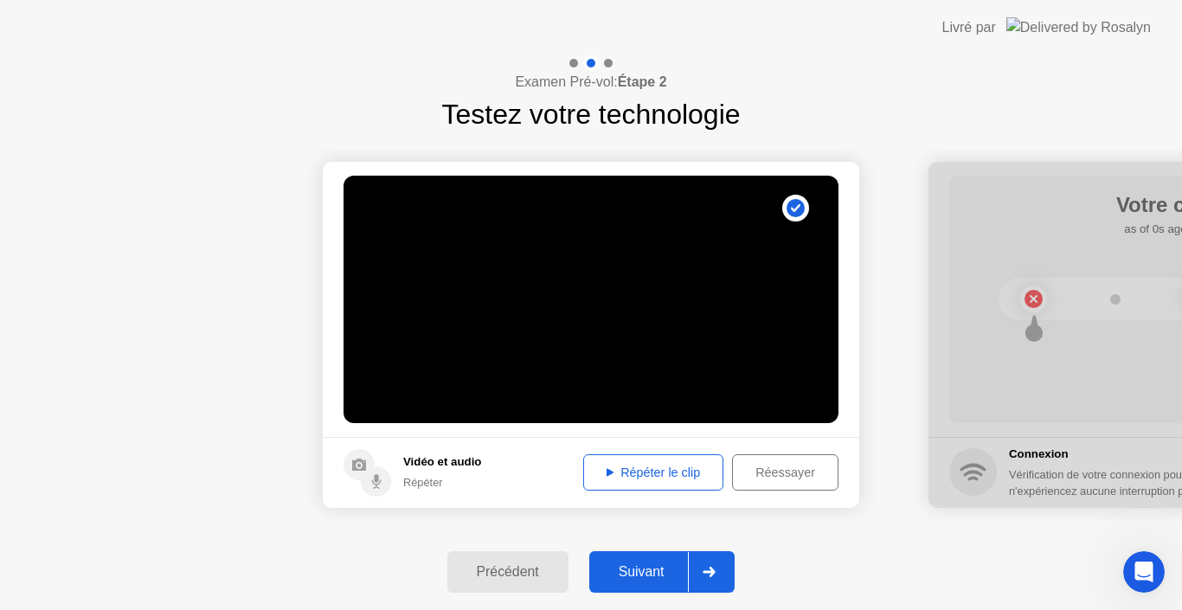
click at [694, 466] on div "Répéter le clip" at bounding box center [653, 473] width 128 height 14
click at [794, 477] on div "Réessayer" at bounding box center [785, 473] width 94 height 14
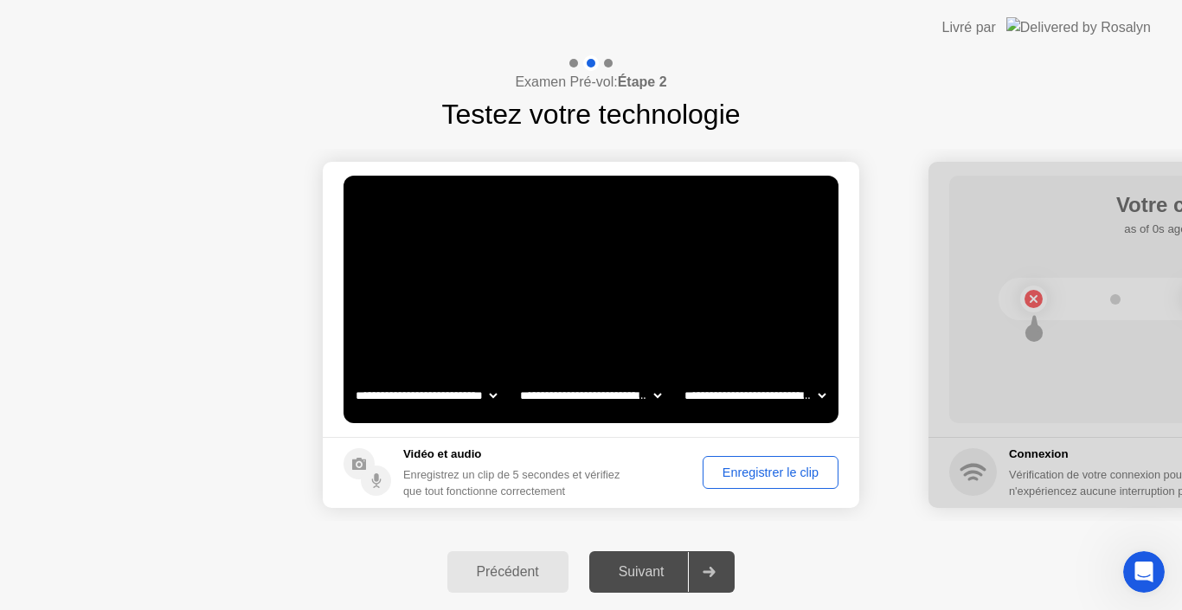
click at [794, 477] on div "Enregistrer le clip" at bounding box center [771, 473] width 124 height 14
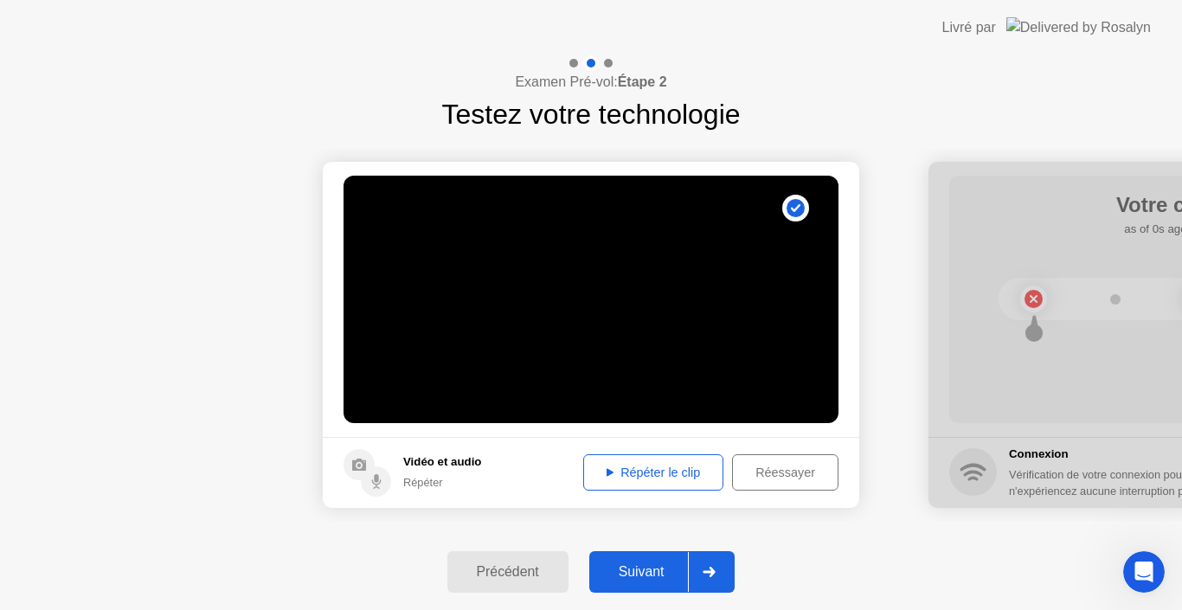
click at [681, 478] on div "Répéter le clip" at bounding box center [653, 473] width 128 height 14
click at [781, 468] on div "Réessayer" at bounding box center [785, 473] width 94 height 14
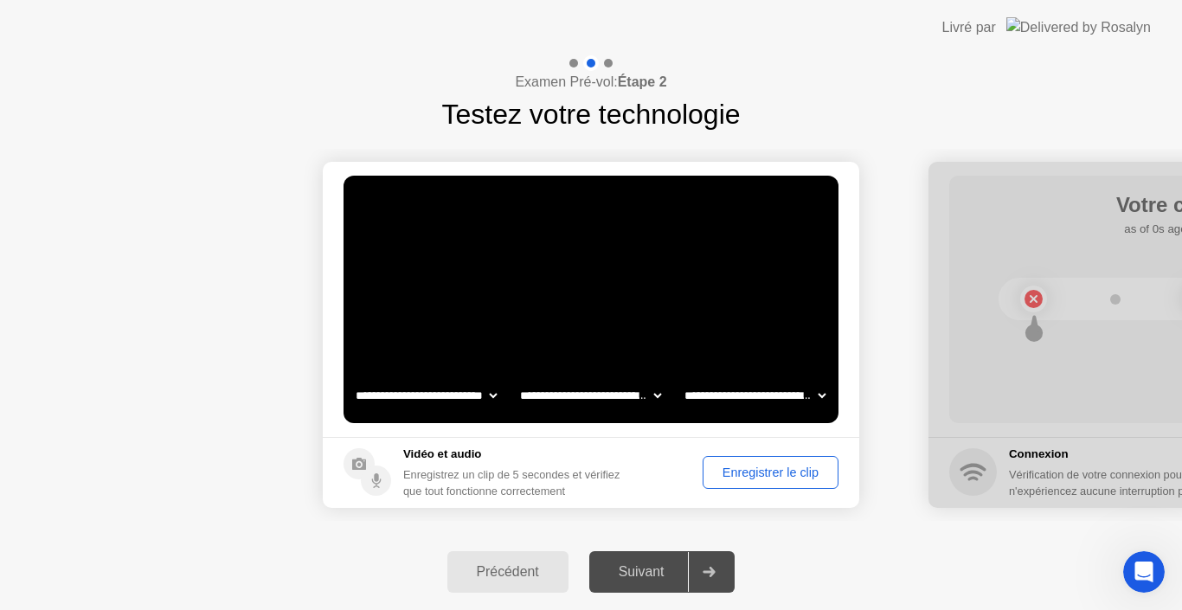
click at [781, 468] on div "Enregistrer le clip" at bounding box center [771, 473] width 124 height 14
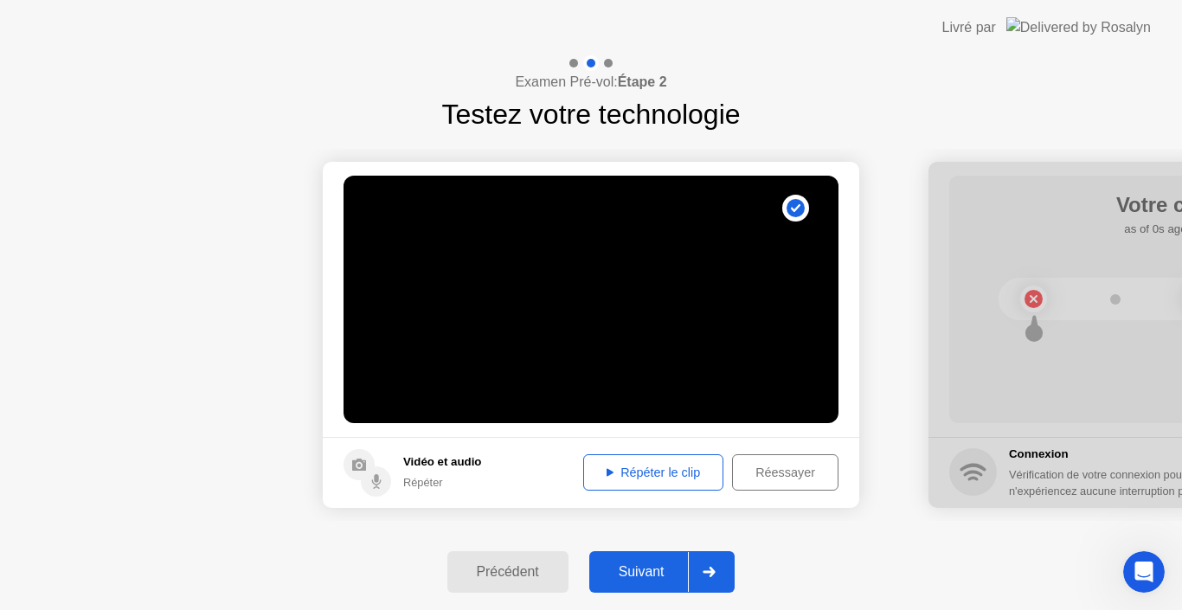
click at [639, 476] on div "Répéter le clip" at bounding box center [653, 473] width 128 height 14
click at [639, 462] on button "Répéter le clip" at bounding box center [653, 472] width 140 height 36
click at [638, 476] on div "Répéter le clip" at bounding box center [653, 473] width 128 height 14
click at [787, 472] on div "Réessayer" at bounding box center [785, 473] width 94 height 14
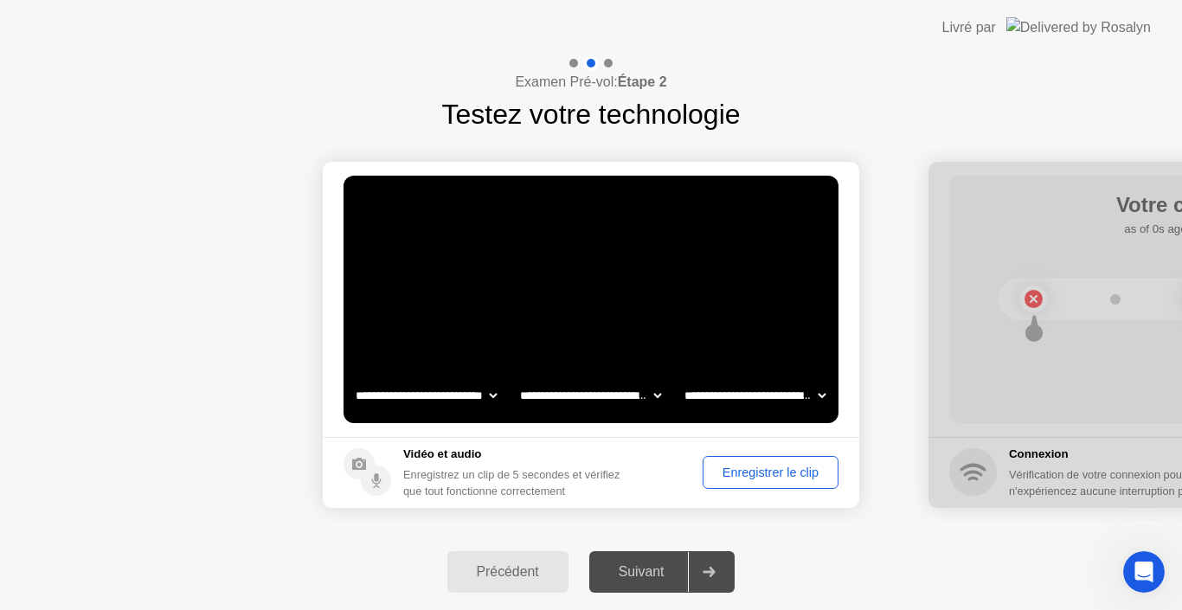
click at [787, 472] on div "Enregistrer le clip" at bounding box center [771, 473] width 124 height 14
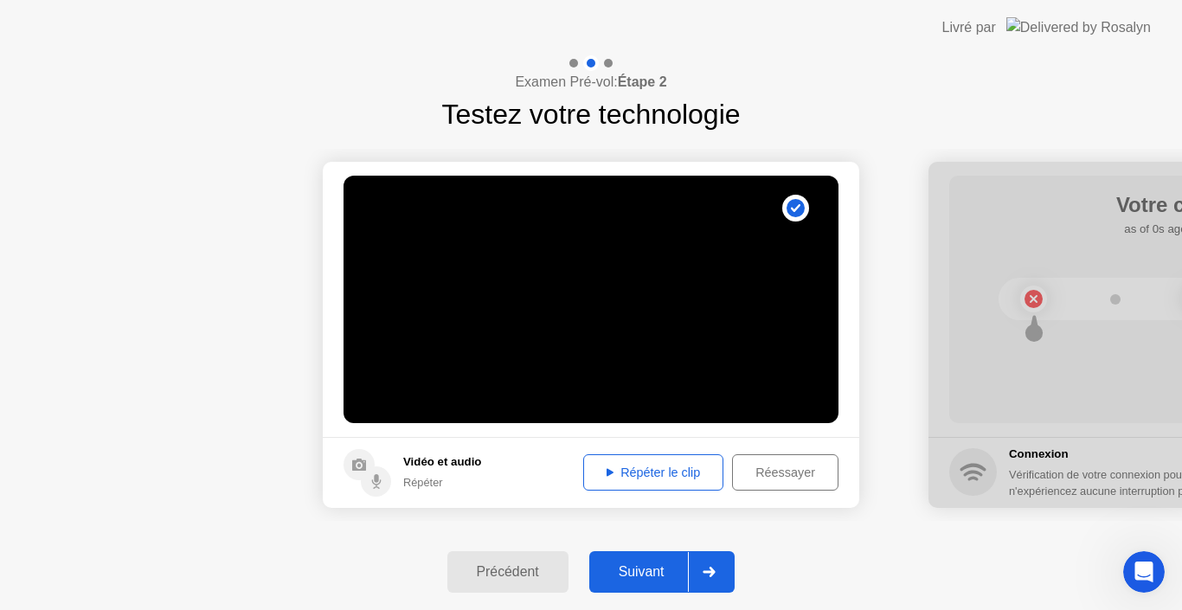
click at [626, 473] on div "Répéter le clip" at bounding box center [653, 473] width 128 height 14
click at [797, 472] on div "Réessayer" at bounding box center [785, 473] width 94 height 14
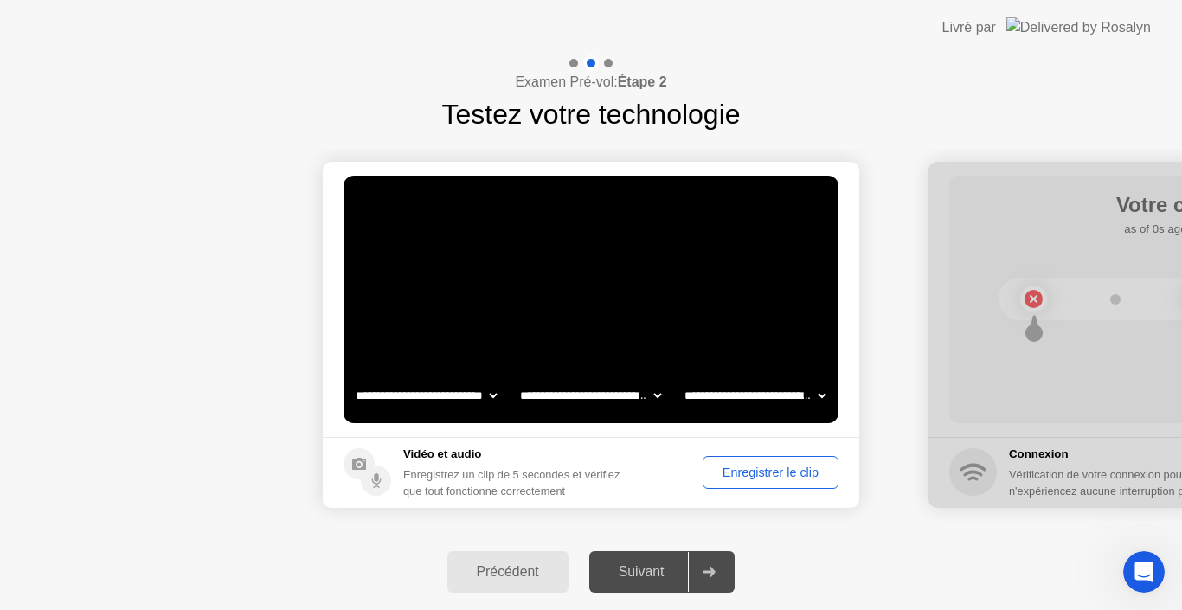
click at [797, 472] on div "Enregistrer le clip" at bounding box center [771, 473] width 124 height 14
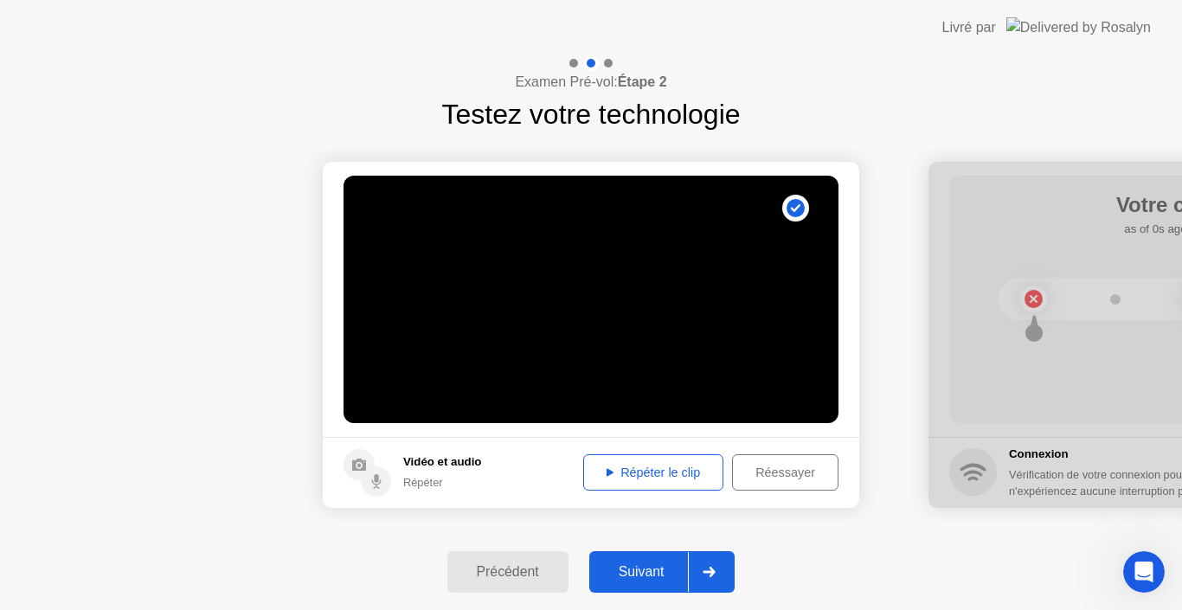
click at [658, 470] on div "Répéter le clip" at bounding box center [653, 473] width 128 height 14
click at [800, 469] on div "Réessayer" at bounding box center [785, 473] width 94 height 14
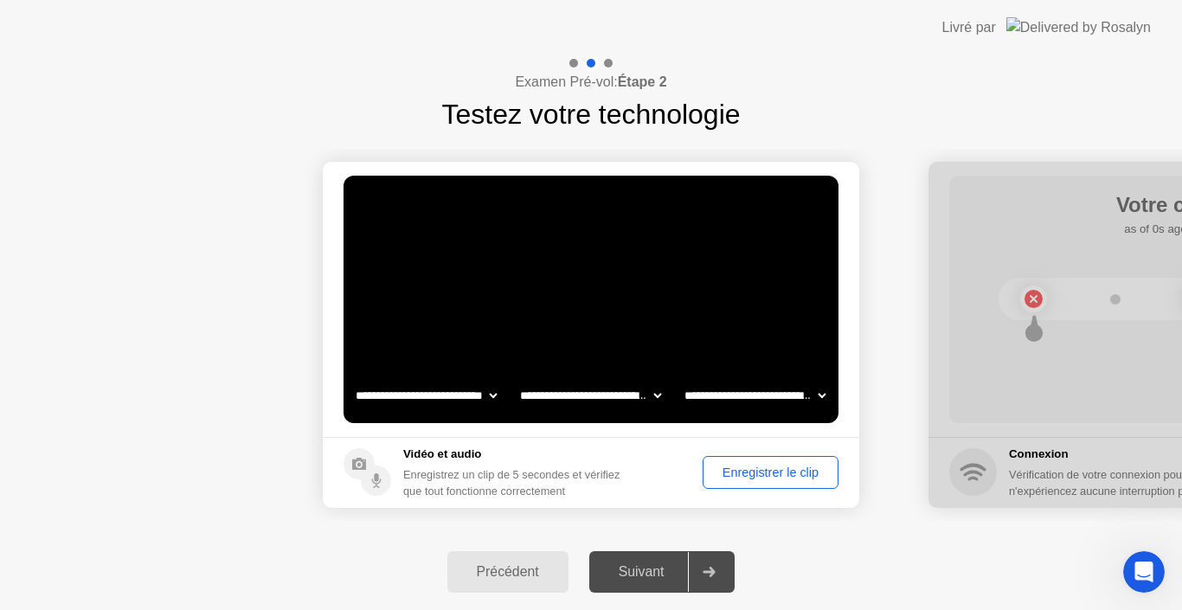
click at [800, 469] on div "Enregistrer le clip" at bounding box center [771, 473] width 124 height 14
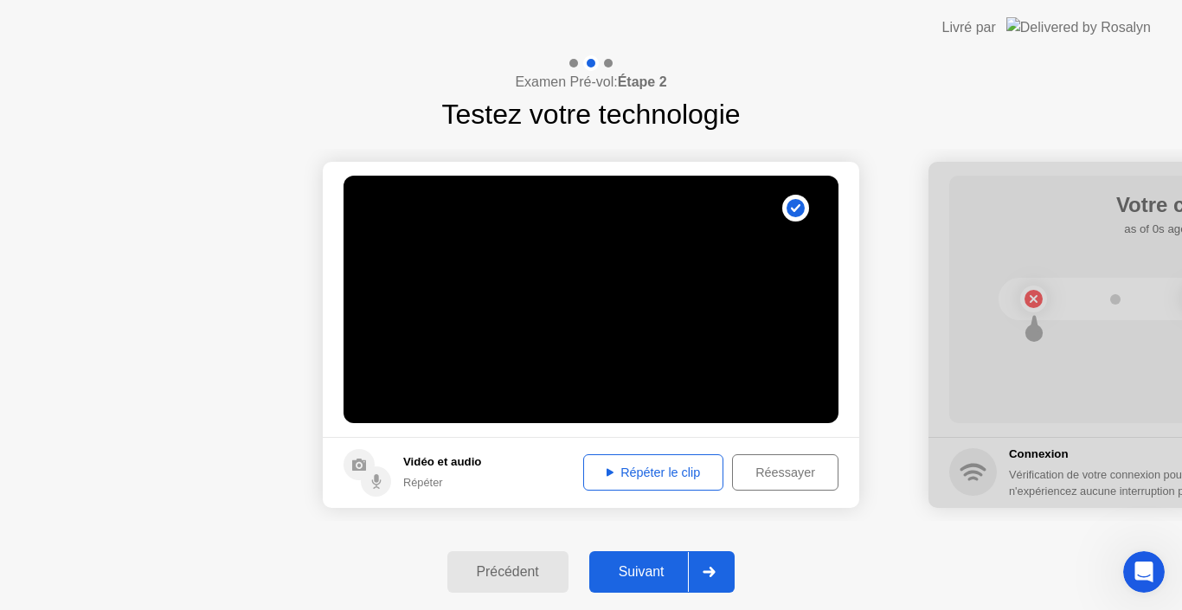
click at [613, 472] on div "Répéter le clip" at bounding box center [653, 473] width 128 height 14
click at [776, 472] on div "Réessayer" at bounding box center [785, 473] width 94 height 14
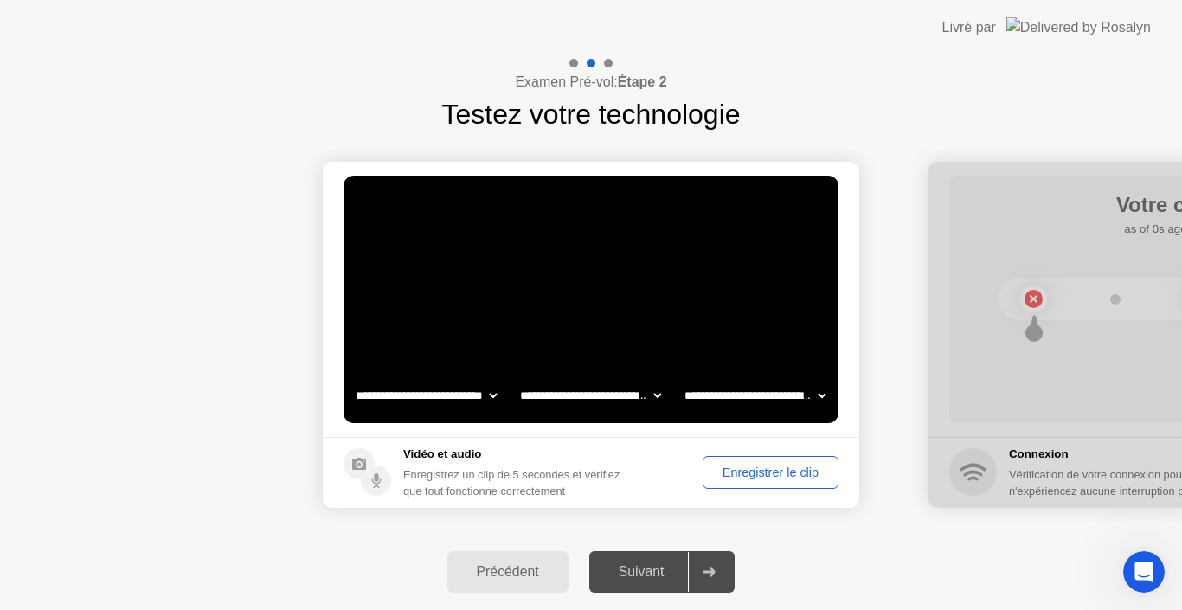
click at [776, 472] on div "Enregistrer le clip" at bounding box center [771, 473] width 124 height 14
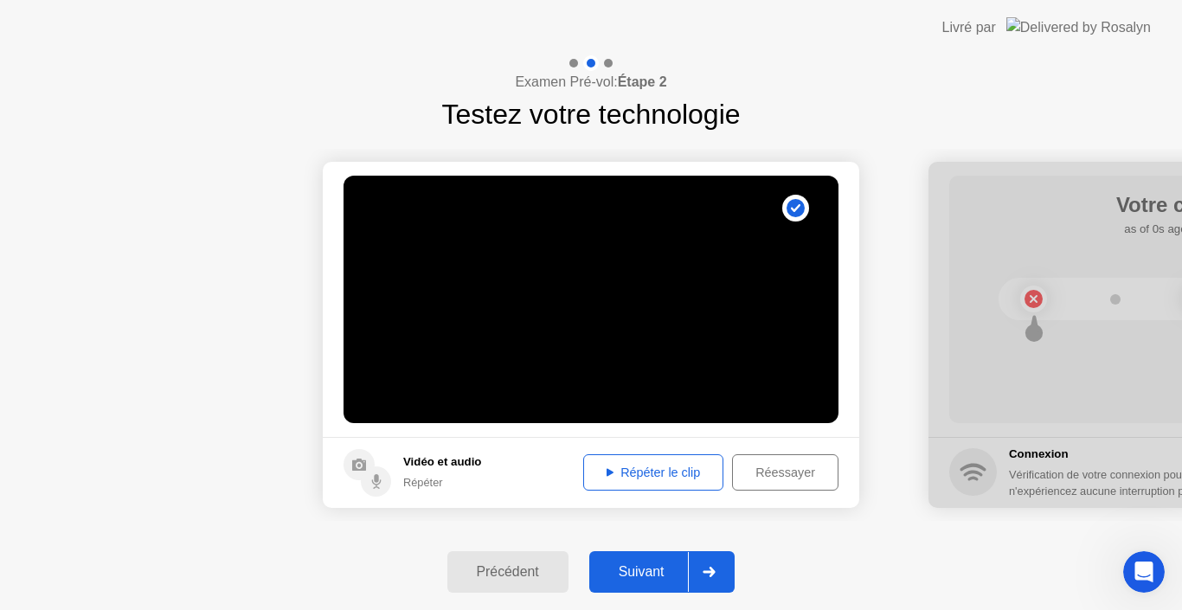
click at [681, 477] on div "Répéter le clip" at bounding box center [653, 473] width 128 height 14
click at [607, 471] on icon at bounding box center [610, 473] width 7 height 8
click at [768, 470] on div "Réessayer" at bounding box center [785, 473] width 94 height 14
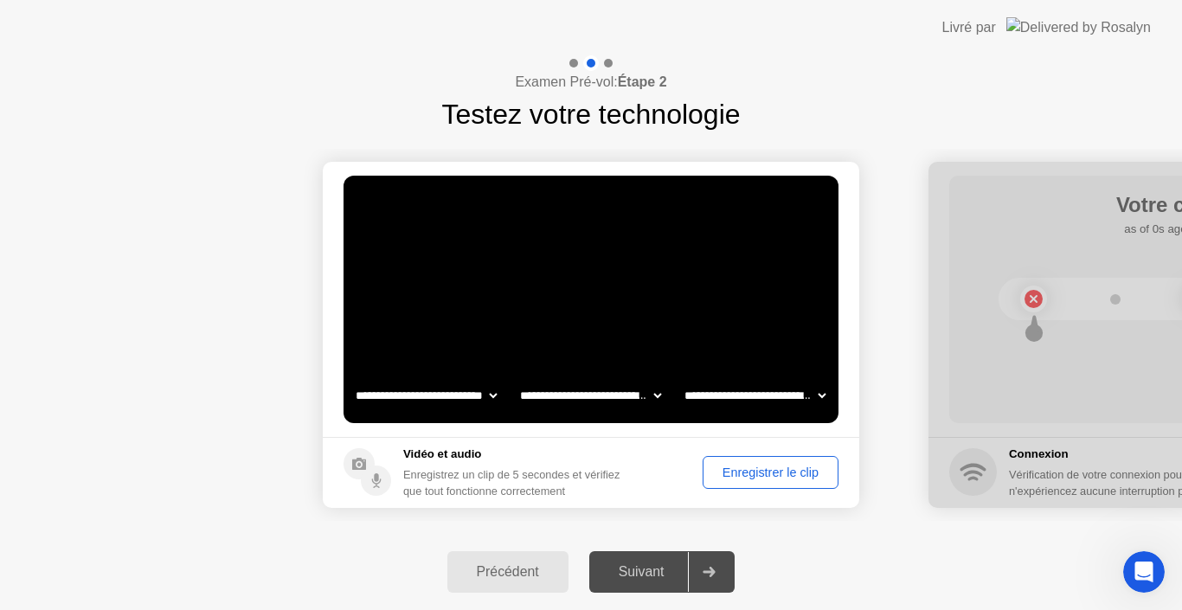
click at [749, 466] on div "Enregistrer le clip" at bounding box center [771, 473] width 124 height 14
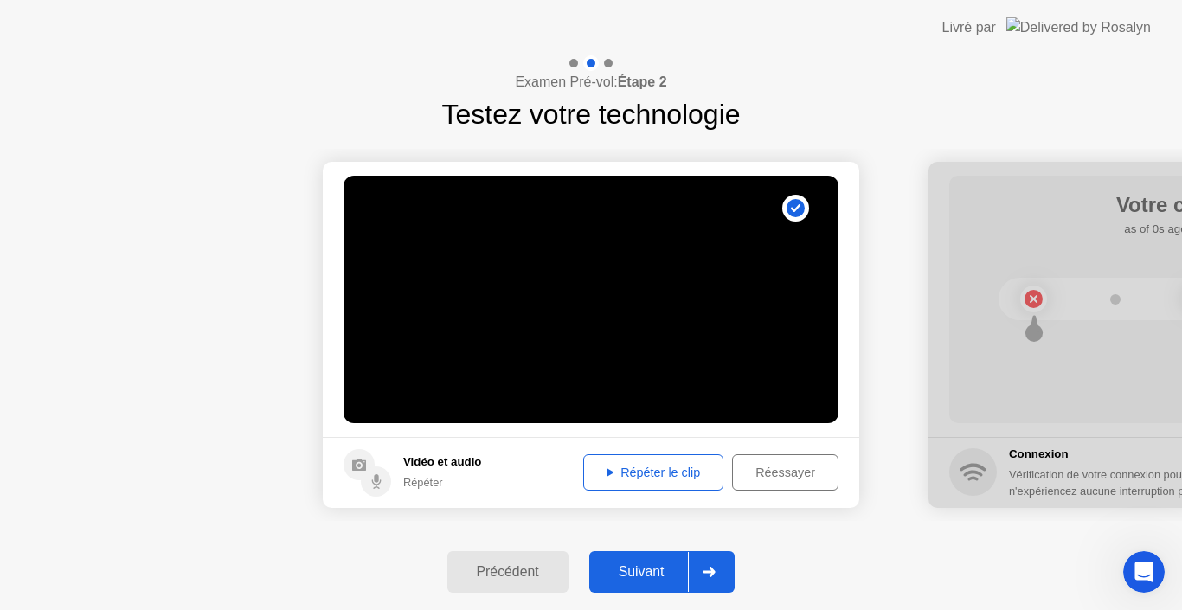
click at [670, 466] on div "Répéter le clip" at bounding box center [653, 473] width 128 height 14
click at [424, 482] on div "Répéter" at bounding box center [442, 482] width 78 height 16
click at [779, 473] on div "Réessayer" at bounding box center [785, 473] width 94 height 14
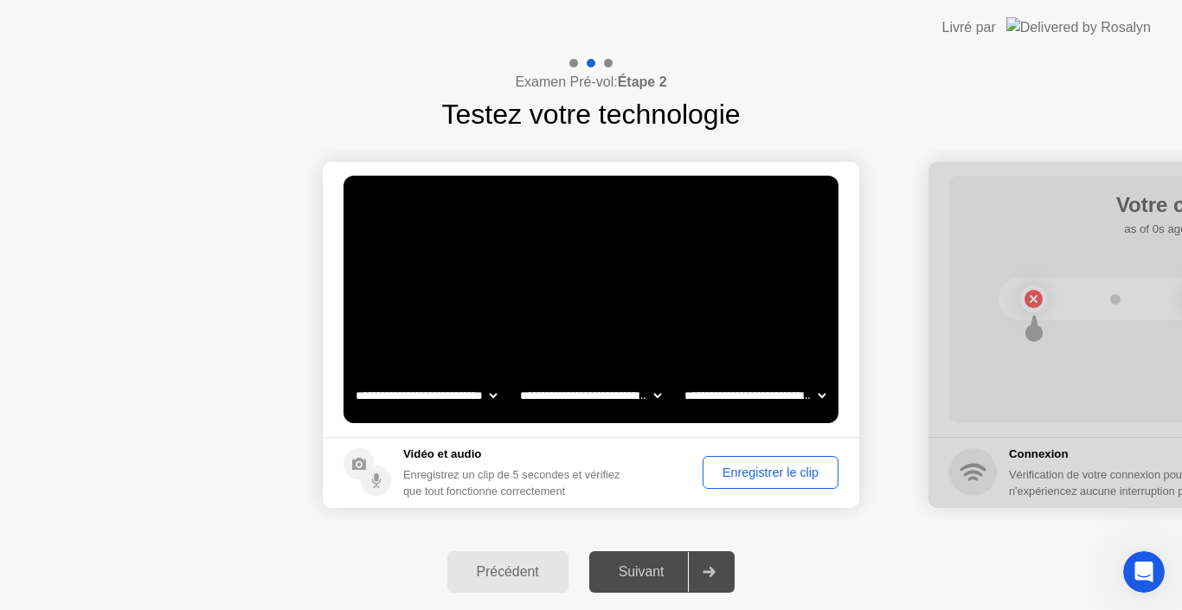
click at [779, 473] on div "Enregistrer le clip" at bounding box center [771, 473] width 124 height 14
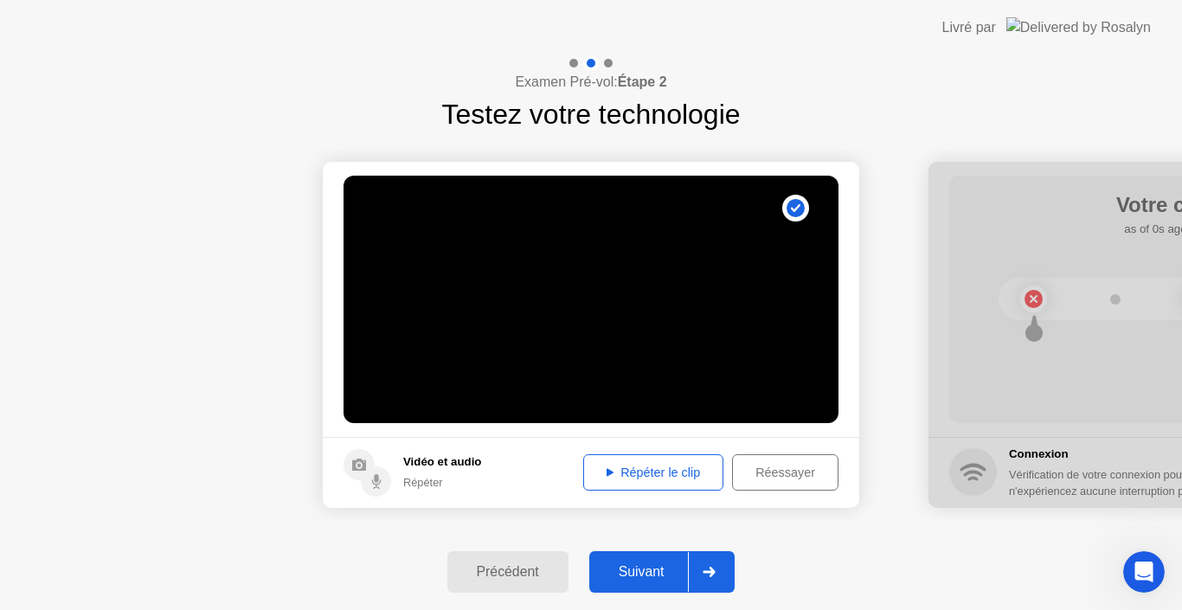
click at [666, 472] on div "Répéter le clip" at bounding box center [653, 473] width 128 height 14
click at [766, 460] on button "Réessayer" at bounding box center [785, 472] width 106 height 36
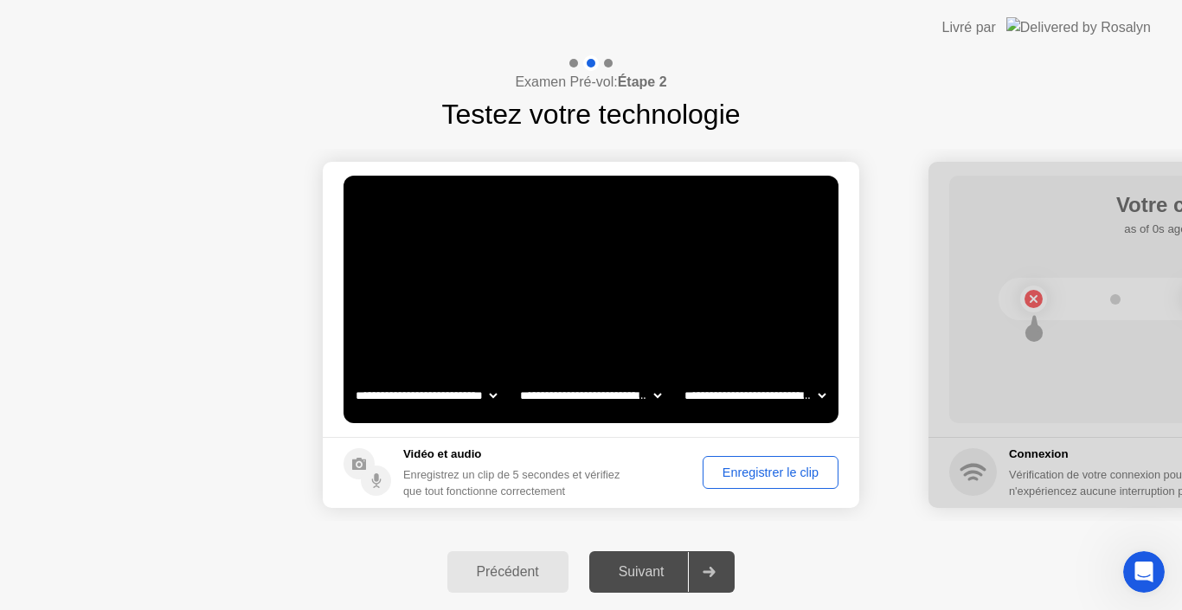
click at [765, 471] on div "Enregistrer le clip" at bounding box center [771, 473] width 124 height 14
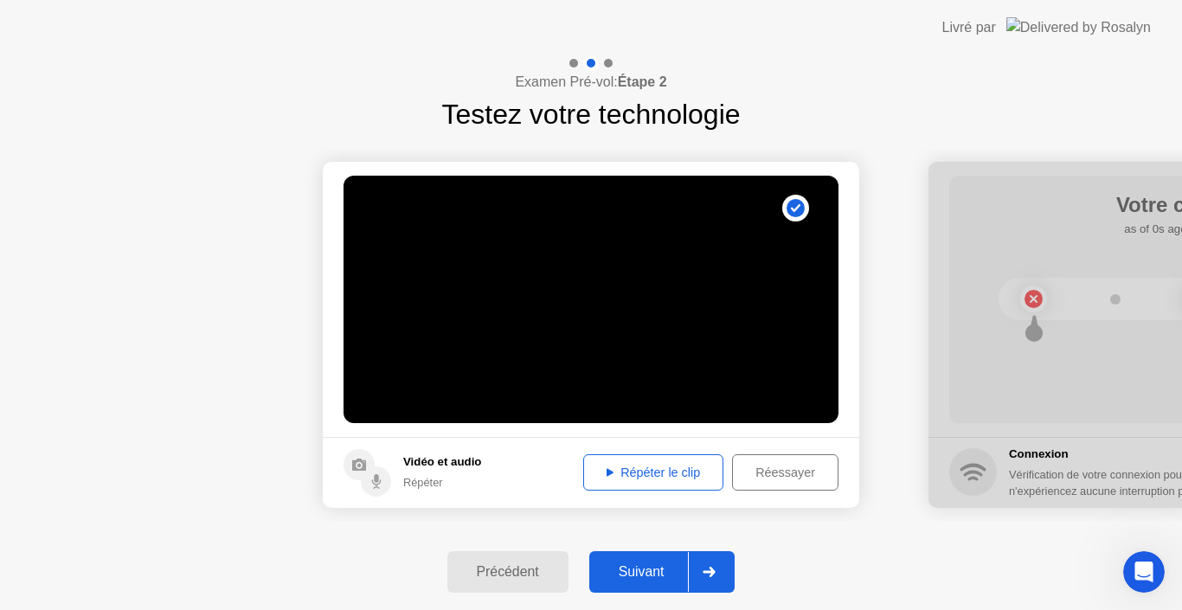
click at [678, 469] on div "Répéter le clip" at bounding box center [653, 473] width 128 height 14
click at [758, 472] on div "Réessayer" at bounding box center [785, 473] width 94 height 14
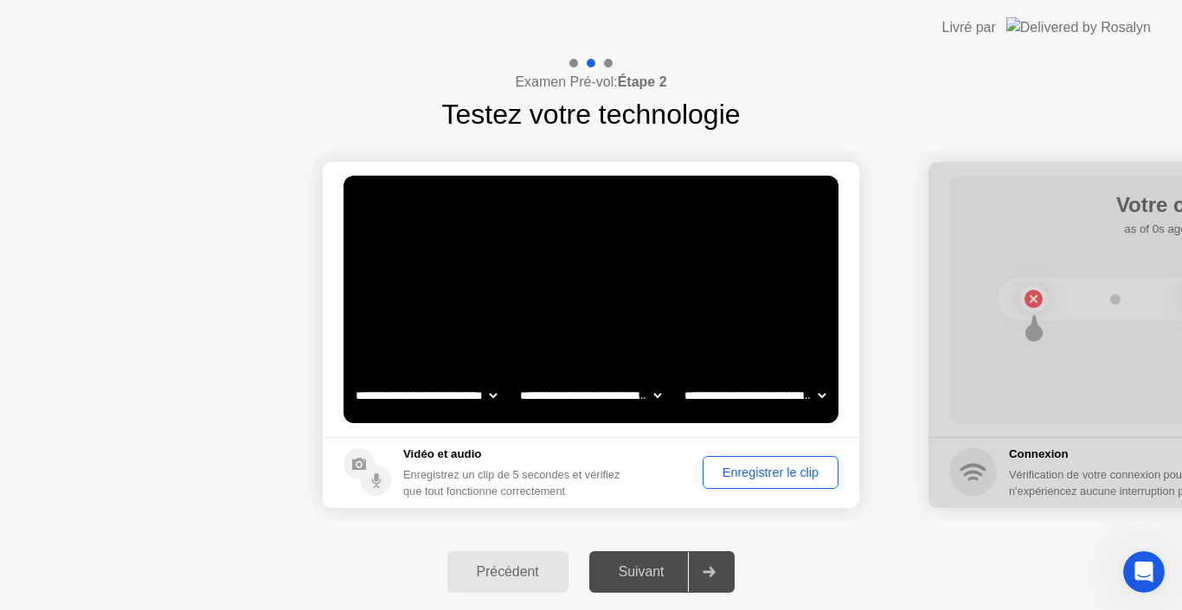
click at [758, 472] on div "Enregistrer le clip" at bounding box center [771, 473] width 124 height 14
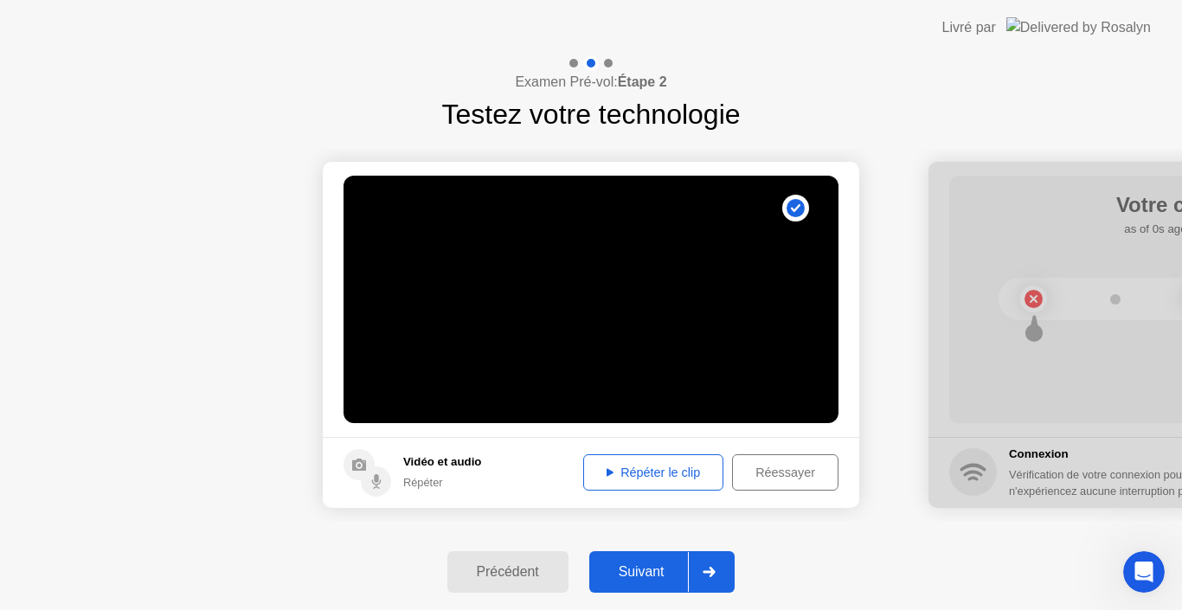
click at [660, 469] on div "Répéter le clip" at bounding box center [653, 473] width 128 height 14
click at [714, 570] on icon at bounding box center [709, 572] width 13 height 10
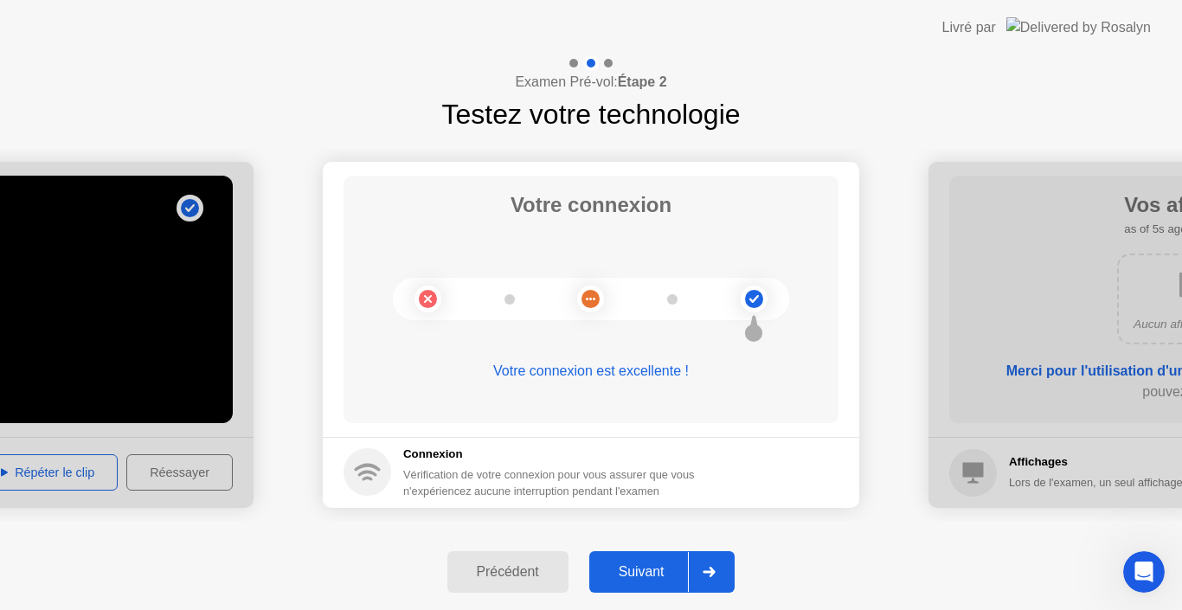
click at [714, 570] on icon at bounding box center [709, 572] width 13 height 10
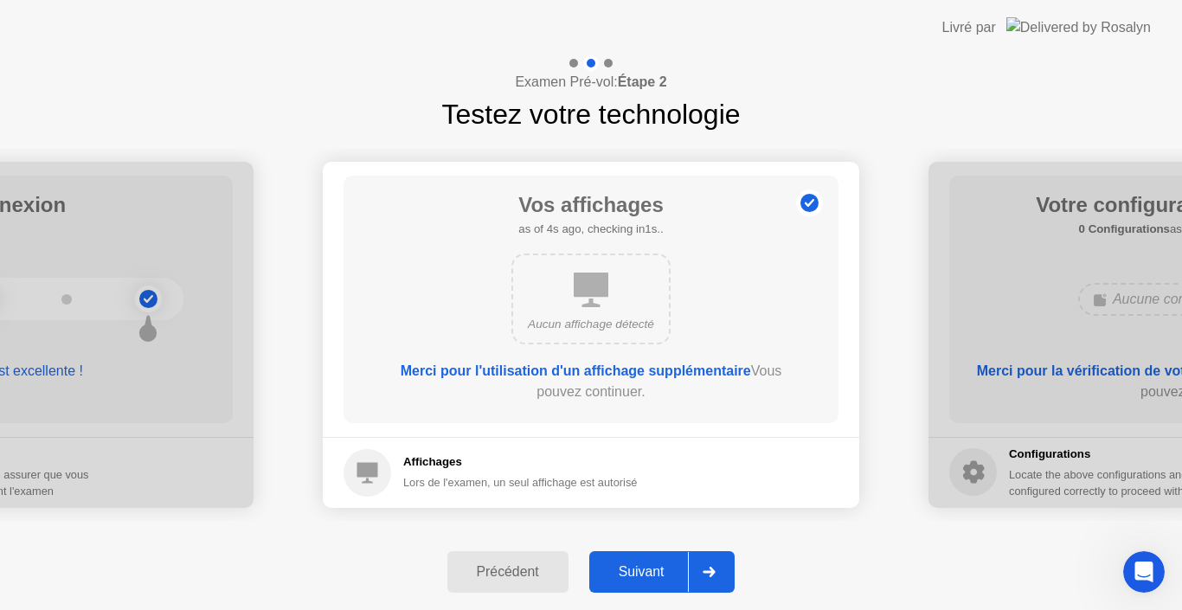
click at [714, 570] on icon at bounding box center [709, 572] width 13 height 10
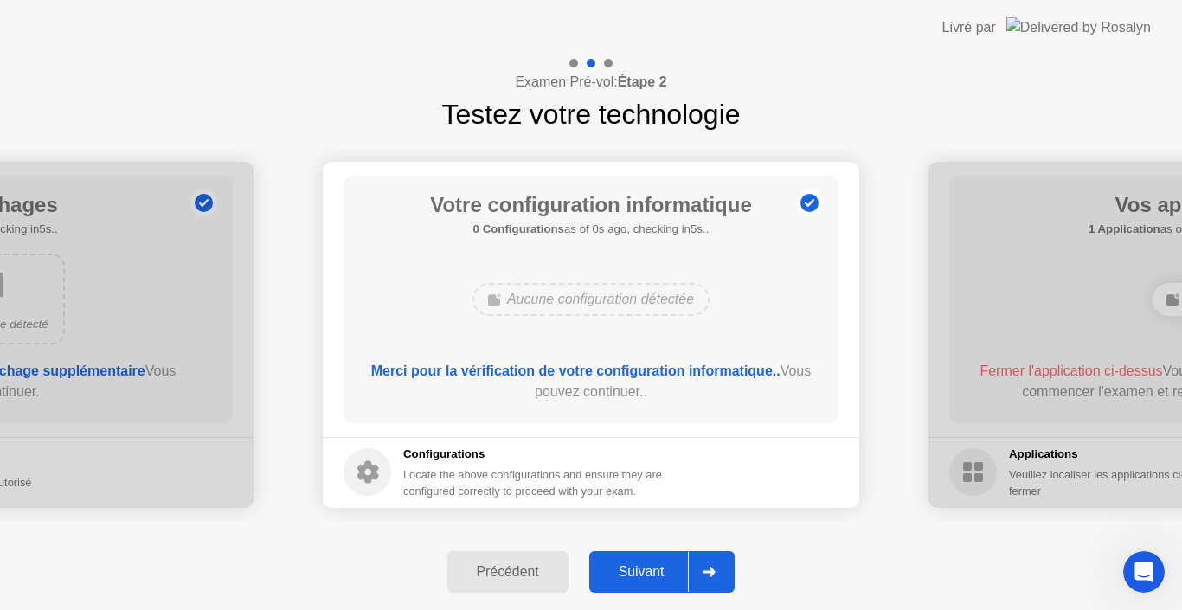
click at [714, 570] on icon at bounding box center [709, 572] width 13 height 10
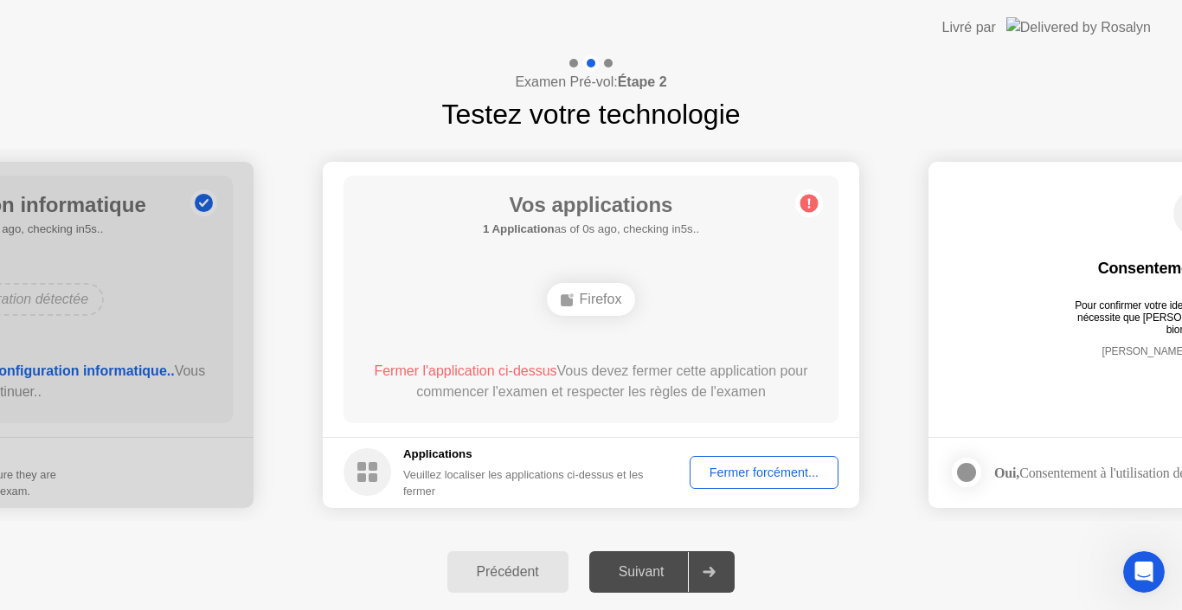
click at [791, 478] on div "Fermer forcément..." at bounding box center [764, 473] width 137 height 14
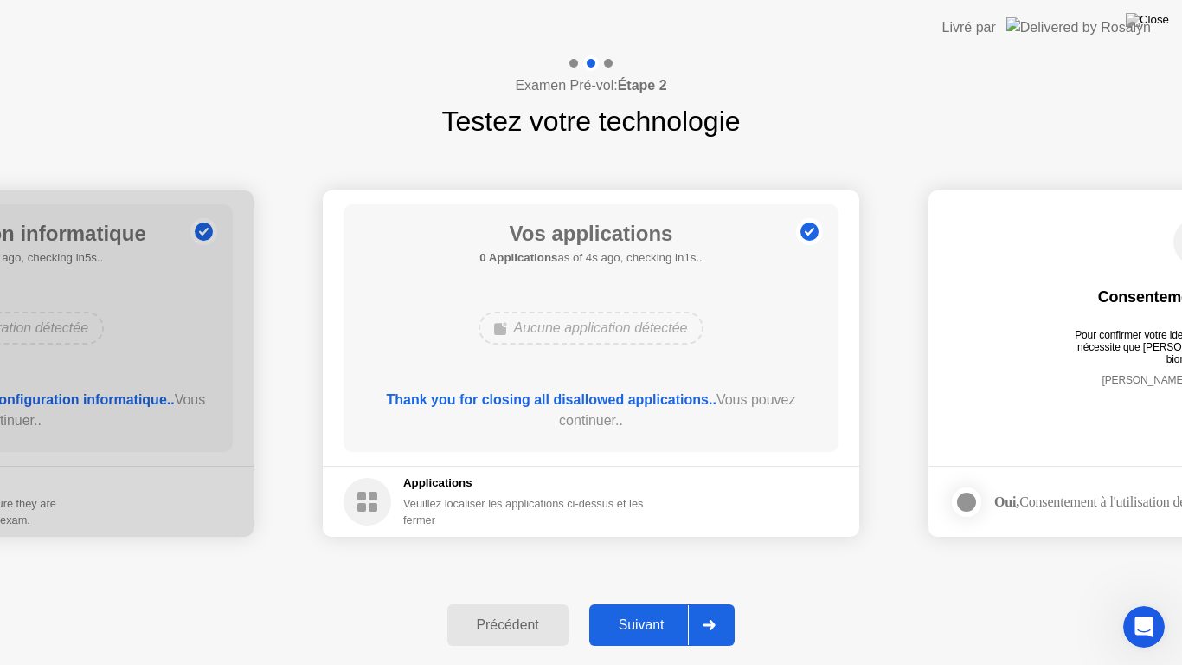
click at [658, 609] on div "Suivant" at bounding box center [641, 625] width 94 height 16
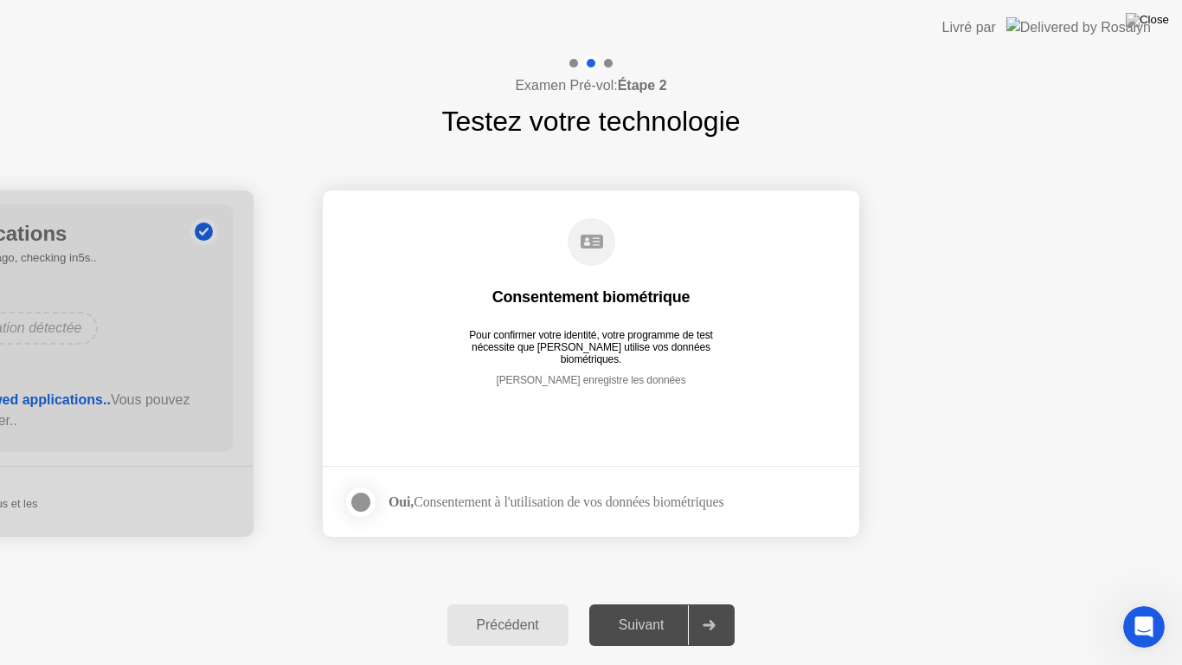
click at [361, 505] on div at bounding box center [360, 501] width 21 height 21
click at [715, 609] on icon at bounding box center [709, 625] width 12 height 10
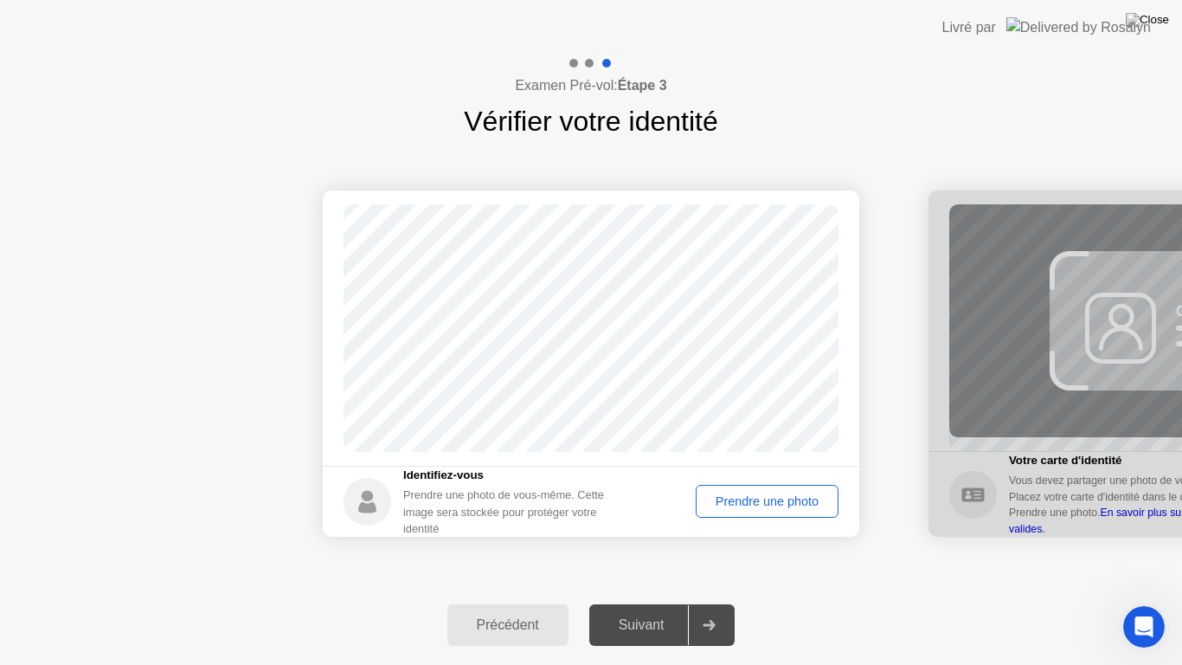
click at [756, 499] on div "Prendre une photo" at bounding box center [767, 501] width 131 height 14
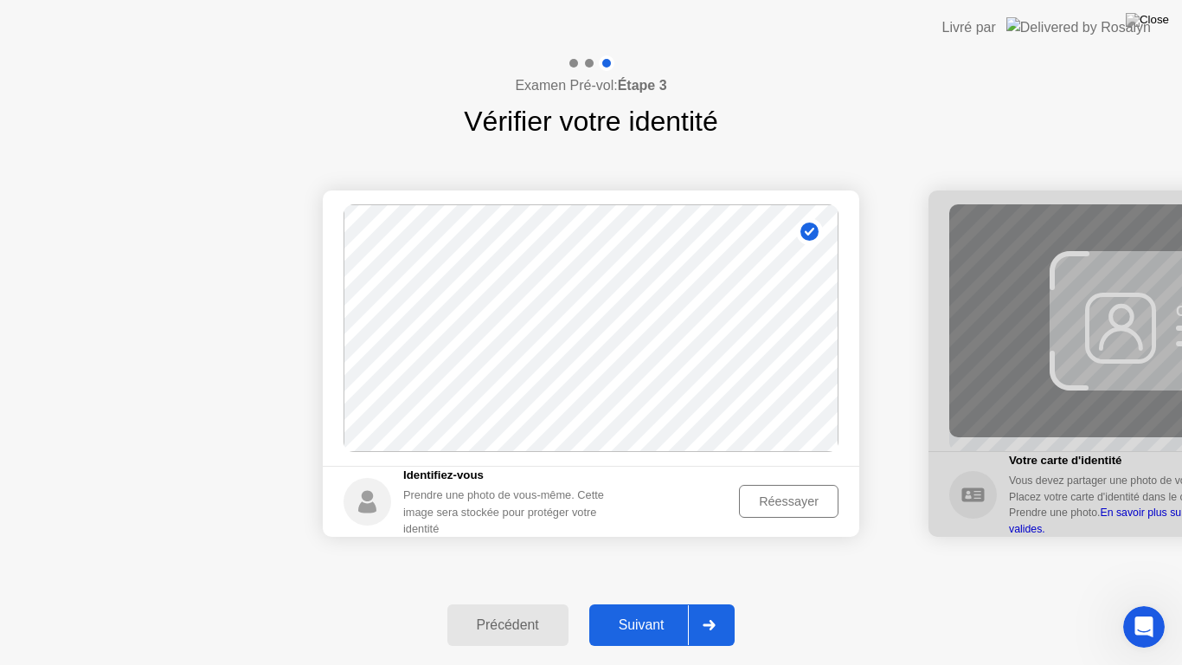
click at [715, 609] on icon at bounding box center [709, 625] width 12 height 10
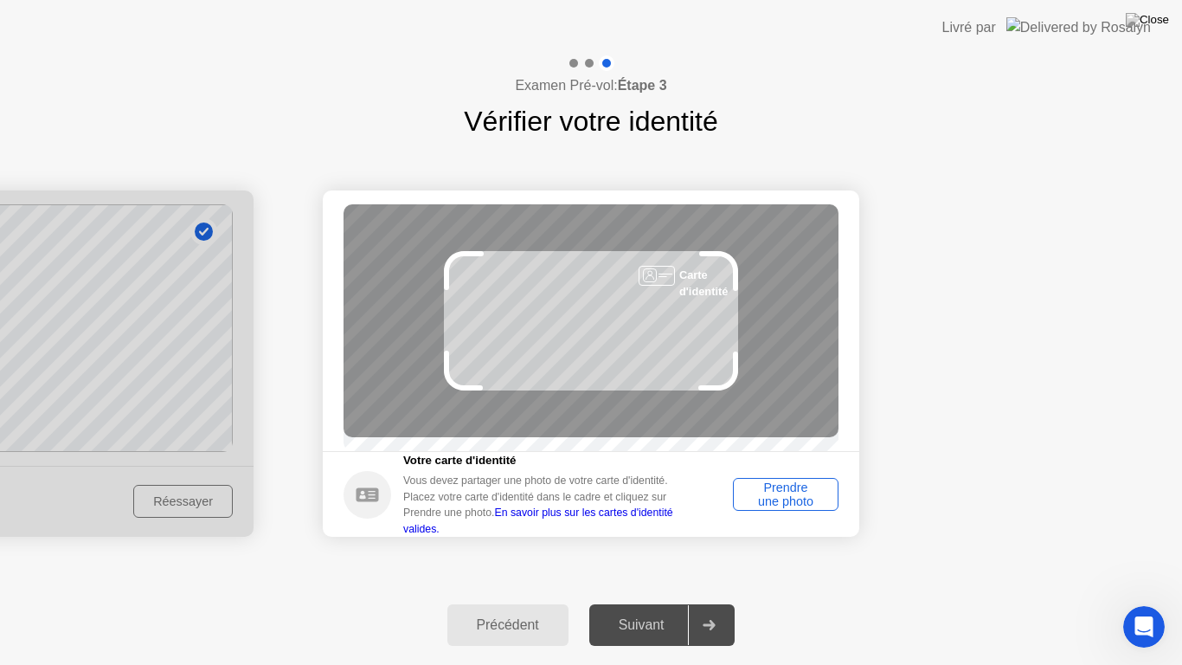
click at [620, 523] on link "En savoir plus sur les cartes d'identité valides." at bounding box center [538, 520] width 270 height 28
click at [666, 609] on div at bounding box center [591, 665] width 1182 height 0
